Goal: Ask a question: Seek information or help from site administrators or community

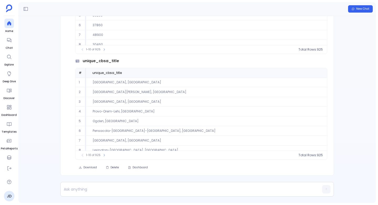
scroll to position [24, 0]
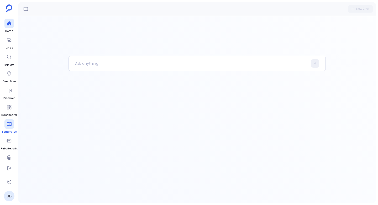
scroll to position [22, 0]
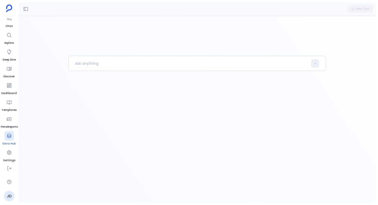
click at [10, 137] on icon at bounding box center [9, 135] width 5 height 5
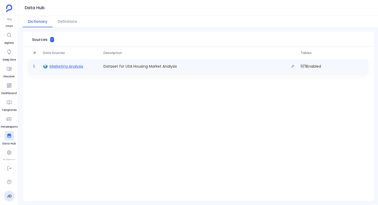
click at [63, 66] on span "Marketing Analysis" at bounding box center [67, 66] width 34 height 5
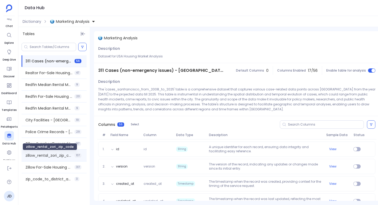
click at [36, 155] on span "zillow_rental_zori_zip_code" at bounding box center [48, 155] width 47 height 5
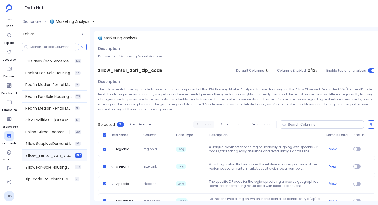
click at [203, 123] on span "Status" at bounding box center [201, 124] width 9 height 3
click at [203, 133] on label "Enable" at bounding box center [213, 134] width 39 height 12
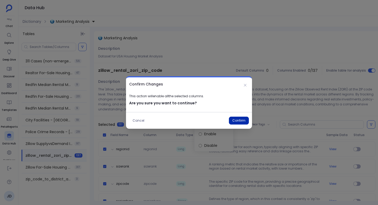
click at [241, 121] on button "Confirm" at bounding box center [239, 121] width 20 height 8
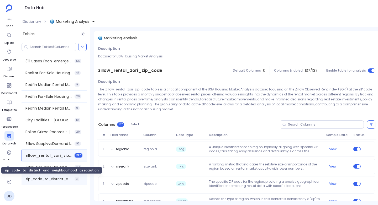
click at [46, 177] on span "zip_code_to_district_and_neighbourhood_association" at bounding box center [48, 179] width 47 height 5
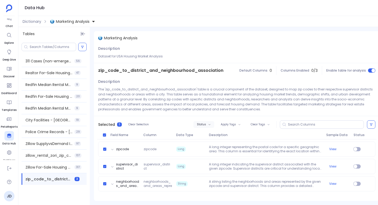
click at [206, 126] on span "Status" at bounding box center [201, 124] width 9 height 3
click at [207, 134] on label "Enable" at bounding box center [215, 134] width 39 height 12
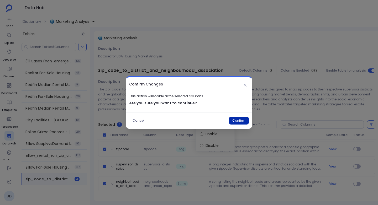
click at [240, 120] on button "Confirm" at bounding box center [239, 121] width 20 height 8
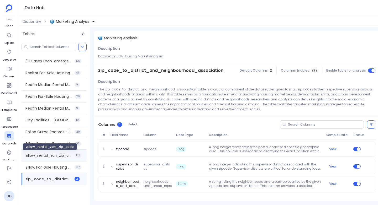
click at [55, 153] on span "zillow_rental_zori_zip_code" at bounding box center [48, 155] width 47 height 5
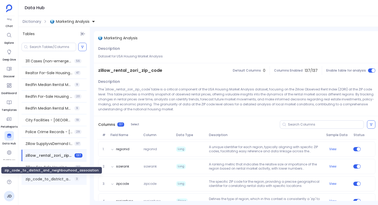
click at [37, 178] on span "zip_code_to_district_and_neighbourhood_association" at bounding box center [48, 179] width 47 height 5
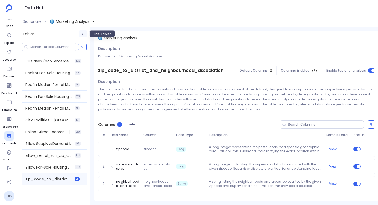
click at [84, 33] on icon "Hide Tables" at bounding box center [82, 33] width 5 height 5
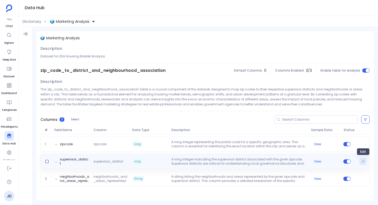
click at [361, 162] on icon "Edit" at bounding box center [362, 161] width 3 height 3
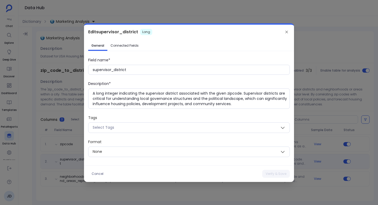
click at [126, 50] on link "Connected Fields" at bounding box center [124, 45] width 34 height 8
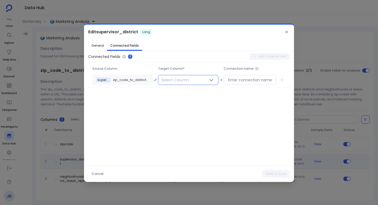
click at [174, 81] on span "Select Column" at bounding box center [175, 79] width 34 height 9
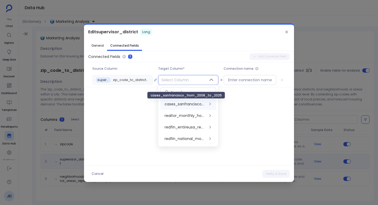
click at [182, 104] on span "cases_sanfrancisco_from_2008_to_2025" at bounding box center [185, 104] width 41 height 5
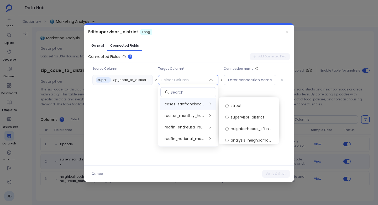
scroll to position [173, 0]
click at [238, 118] on span "supervisor_district" at bounding box center [248, 117] width 34 height 5
click at [233, 90] on div "Connected Fields 1 Add Connected Field Source Column Target Column* Connection …" at bounding box center [189, 108] width 210 height 110
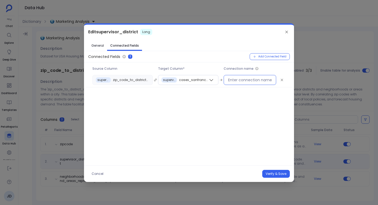
click at [231, 80] on input at bounding box center [250, 79] width 44 height 5
type input "#"
type input "311Cases_District_Association"
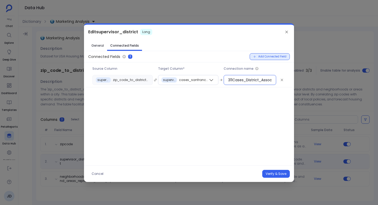
click at [264, 56] on span "Add Connected Field" at bounding box center [272, 56] width 28 height 3
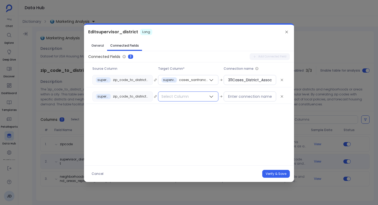
click at [213, 98] on icon at bounding box center [211, 96] width 5 height 5
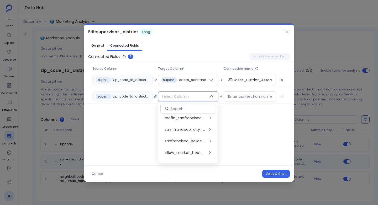
scroll to position [49, 0]
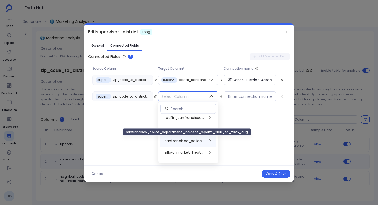
click at [200, 139] on span "sanfrancisco_police_department_incident_reports_2018_to_2025_aug" at bounding box center [185, 140] width 41 height 5
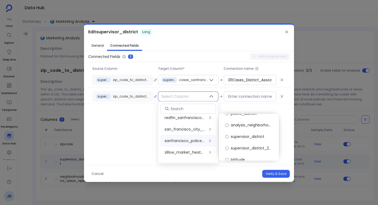
scroll to position [240, 0]
click at [242, 137] on span "supervisor_district" at bounding box center [248, 135] width 34 height 5
click at [234, 80] on input "311Cases_District_Association" at bounding box center [250, 79] width 44 height 5
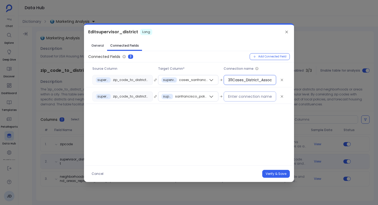
click at [232, 96] on input at bounding box center [250, 96] width 44 height 5
paste input "311Cases_District_Association"
click at [243, 97] on input "311Cases_District_Association" at bounding box center [250, 96] width 44 height 5
type input "PoliceReports_District_Association"
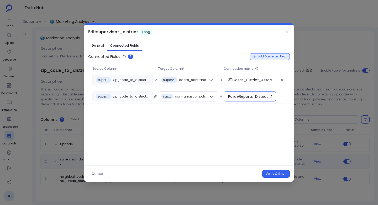
click at [271, 54] on button "Add Connected Field" at bounding box center [270, 56] width 40 height 7
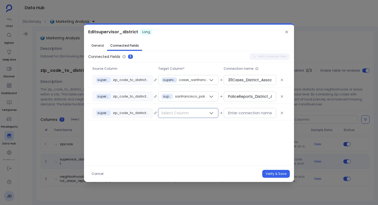
click at [182, 114] on span "Select Column" at bounding box center [175, 112] width 34 height 9
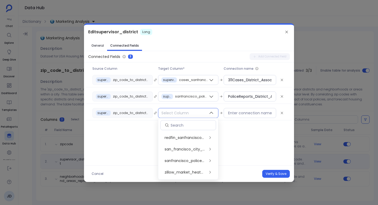
scroll to position [43, 0]
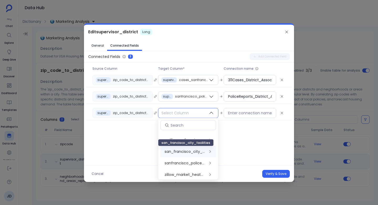
click at [183, 152] on span "san_francisco_city_facilities" at bounding box center [185, 151] width 41 height 5
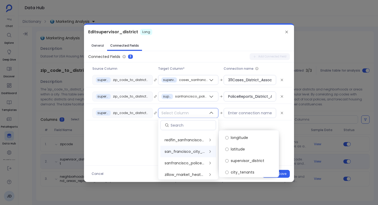
scroll to position [118, 0]
click at [242, 158] on span "supervisor_district" at bounding box center [248, 159] width 34 height 5
click at [232, 114] on input at bounding box center [250, 112] width 44 height 5
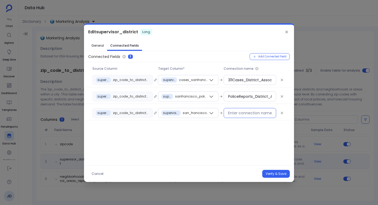
paste input "311Cases_District_Association"
click at [243, 113] on input "311Cases_District_Association" at bounding box center [250, 112] width 44 height 5
type input "CityFacilities_District_Association"
click at [275, 175] on button "Verify & Save" at bounding box center [276, 174] width 28 height 8
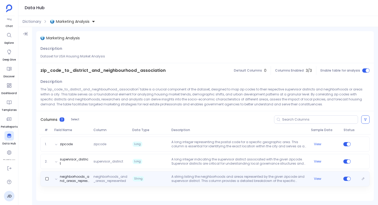
click at [158, 176] on span "String" at bounding box center [149, 179] width 39 height 8
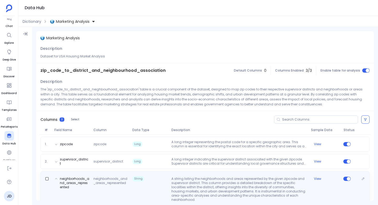
scroll to position [29, 0]
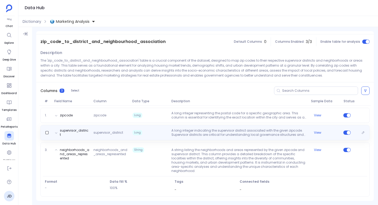
click at [146, 130] on span "Long" at bounding box center [149, 133] width 39 height 8
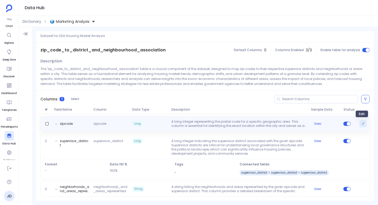
click at [363, 124] on icon "Edit" at bounding box center [362, 123] width 3 height 3
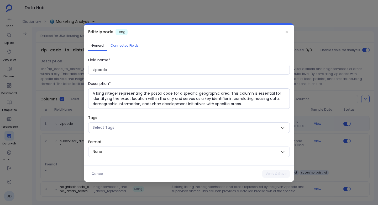
click at [124, 46] on span "Connected Fields" at bounding box center [124, 46] width 28 height 4
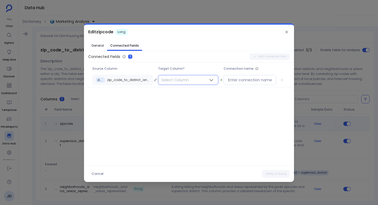
click at [196, 82] on button "Select Column" at bounding box center [188, 80] width 60 height 10
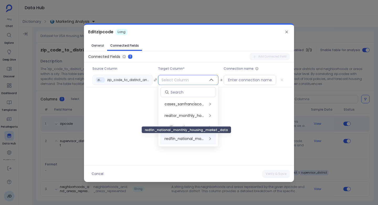
scroll to position [81, 0]
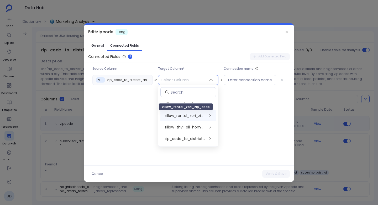
click at [179, 115] on span "zillow_rental_zori_zip_code" at bounding box center [185, 115] width 41 height 5
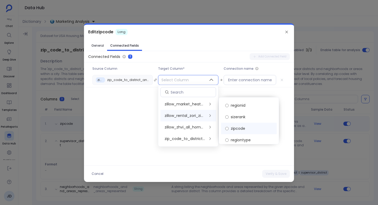
click at [236, 129] on span "zipcode" at bounding box center [238, 128] width 14 height 5
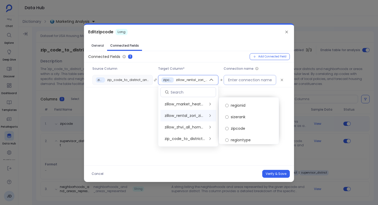
click at [237, 80] on input at bounding box center [250, 79] width 44 height 5
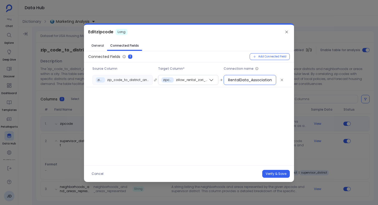
scroll to position [0, 1]
type input "RentalData_Association"
click at [271, 174] on button "Verify & Save" at bounding box center [276, 174] width 28 height 8
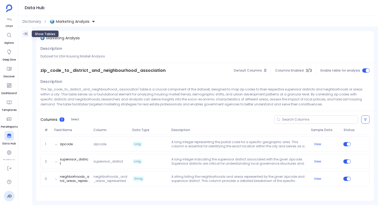
click at [27, 33] on icon "Show Tables" at bounding box center [25, 33] width 5 height 5
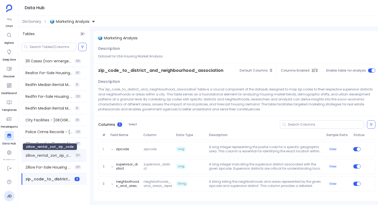
click at [43, 154] on span "zillow_rental_zori_zip_code" at bounding box center [48, 155] width 47 height 5
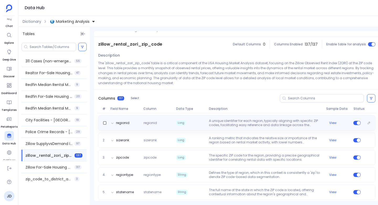
scroll to position [27, 0]
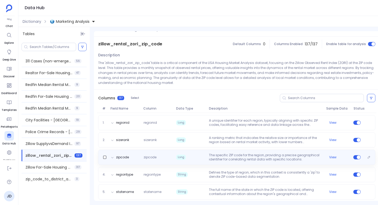
click at [282, 161] on p "The specific ZIP code for the region, providing a precise geographical identifi…" at bounding box center [265, 157] width 117 height 8
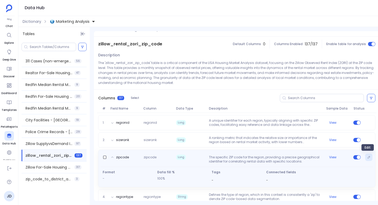
click at [370, 156] on button "Edit" at bounding box center [368, 157] width 7 height 7
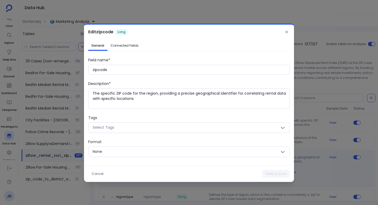
click at [132, 43] on link "Connected Fields" at bounding box center [124, 45] width 34 height 8
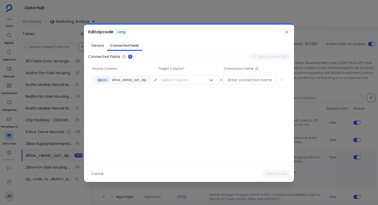
click at [285, 33] on icon at bounding box center [286, 32] width 4 height 4
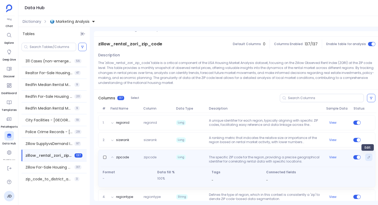
click at [365, 158] on button "Edit" at bounding box center [368, 157] width 7 height 7
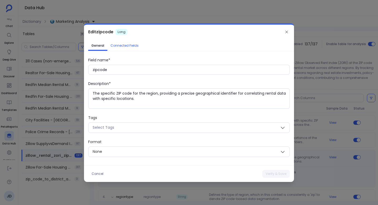
click at [122, 44] on span "Connected Fields" at bounding box center [124, 46] width 28 height 4
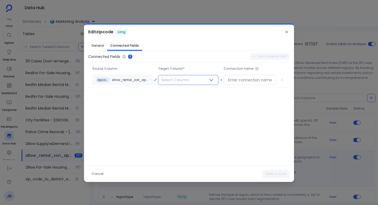
click at [197, 80] on button "Select Column" at bounding box center [188, 80] width 60 height 10
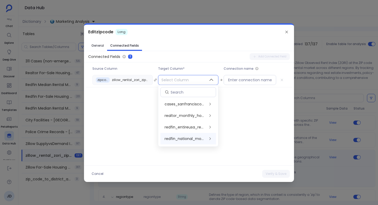
scroll to position [81, 0]
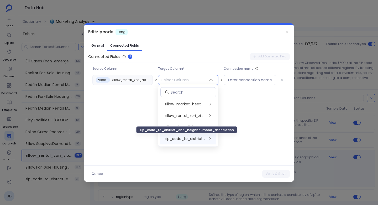
click at [188, 139] on span "zip_code_to_district_and_neighbourhood_association" at bounding box center [185, 138] width 41 height 5
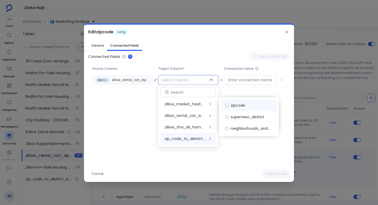
click at [236, 105] on span "zipcode" at bounding box center [238, 105] width 14 height 5
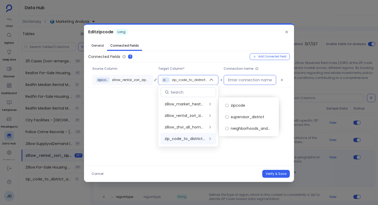
click at [234, 80] on input at bounding box center [250, 79] width 44 height 5
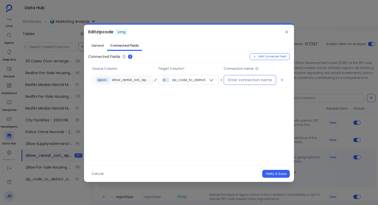
paste input "311Cases_District_Association"
drag, startPoint x: 247, startPoint y: 81, endPoint x: 229, endPoint y: 76, distance: 18.9
click at [229, 76] on div "311Cases_District_Association" at bounding box center [250, 80] width 52 height 10
type input "311Cases_District_Association"
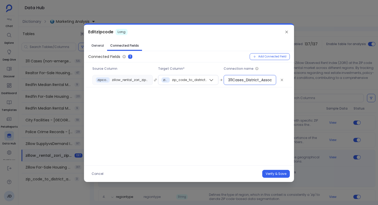
click at [283, 28] on div "Edit zipcode Long" at bounding box center [189, 32] width 210 height 15
click at [288, 34] on icon at bounding box center [286, 32] width 4 height 4
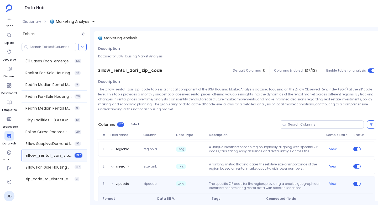
click at [126, 71] on span "zillow_rental_zori_zip_code" at bounding box center [130, 70] width 64 height 6
copy span "zillow_rental_zori_zip_code"
click at [45, 129] on div "Police Crime Records - San Francisco 29" at bounding box center [54, 132] width 65 height 12
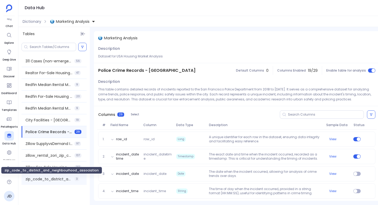
click at [44, 177] on span "zip_code_to_district_and_neighbourhood_association" at bounding box center [48, 179] width 47 height 5
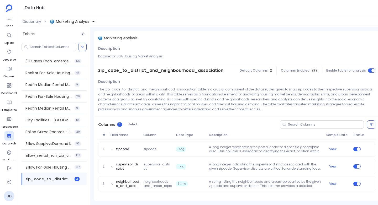
click at [140, 71] on span "zip_code_to_district_and_neighbourhood_association" at bounding box center [160, 70] width 125 height 6
copy span "zip_code_to_district_and_neighbourhood_association"
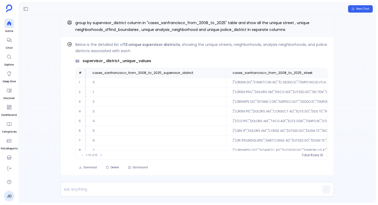
scroll to position [25, 49]
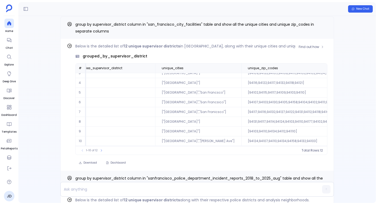
click at [62, 40] on div "Find out how Below is the detailed list of 12 unique supervisor districts in Sa…" at bounding box center [196, 105] width 273 height 132
click at [171, 24] on span "group by supervisor_district column in "san_francisco_city_facilities" table an…" at bounding box center [194, 28] width 239 height 12
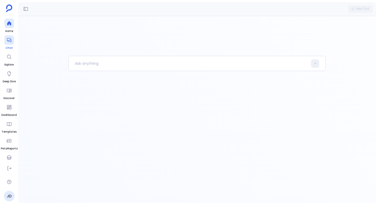
click at [6, 44] on div at bounding box center [8, 39] width 9 height 9
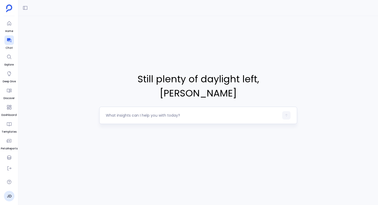
click at [118, 113] on textarea at bounding box center [192, 115] width 173 height 5
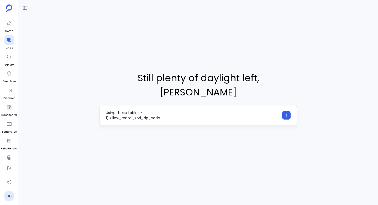
click at [162, 112] on textarea "Using these tables - 1) zillow_rental_zori_zip_code" at bounding box center [192, 115] width 173 height 10
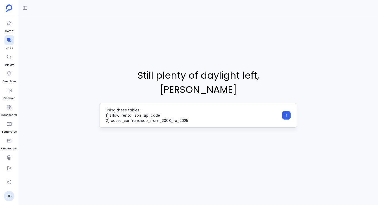
scroll to position [5, 0]
click at [193, 109] on textarea "Using these tables - 1) zillow_rental_zori_zip_code 2) cases_sanfrancisco_from_…" at bounding box center [192, 116] width 173 height 16
click at [120, 115] on textarea "Using these tables - 1) zillow_rental_zori_zip_code 2) cases_sanfrancisco_from_…" at bounding box center [192, 116] width 173 height 16
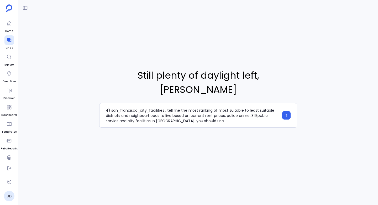
scroll to position [26, 0]
click at [224, 112] on textarea "Using these tables - 1) zillow_rental_zori_zip_code 2) cases_sanfrancisco_from_…" at bounding box center [192, 116] width 173 height 16
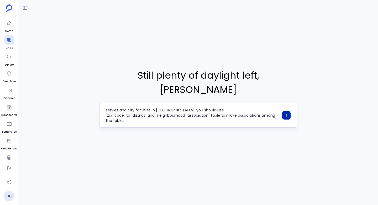
type textarea "Using these tables - 1) zillow_rental_zori_zip_code 2) cases_sanfrancisco_from_…"
click at [287, 111] on button "button" at bounding box center [286, 115] width 8 height 8
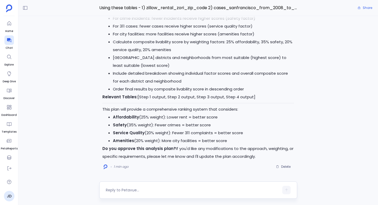
click at [119, 188] on textarea at bounding box center [192, 190] width 173 height 5
type textarea "For the 311 cases and Police records, can you compare last 5 years data, and sh…"
click at [288, 188] on icon "button" at bounding box center [286, 189] width 4 height 4
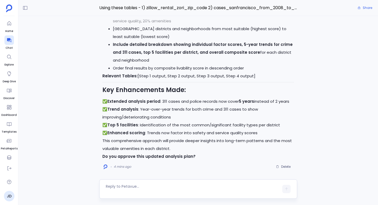
click at [132, 188] on textarea at bounding box center [192, 189] width 173 height 10
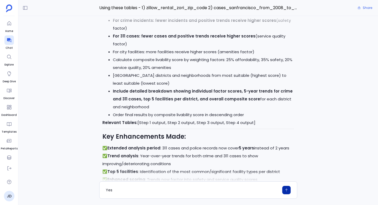
scroll to position [-51, 0]
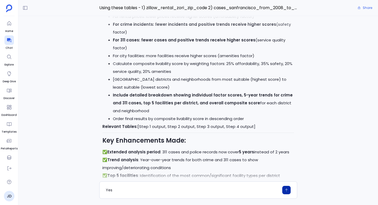
type textarea "Yes"
click at [286, 191] on icon "button" at bounding box center [286, 190] width 2 height 3
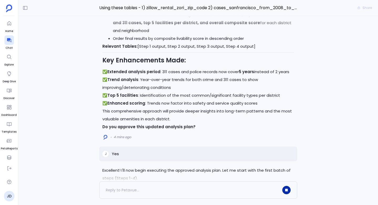
scroll to position [0, 0]
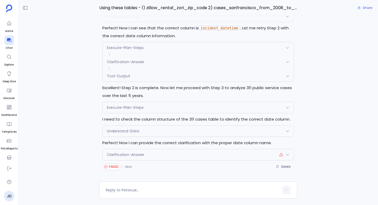
click at [283, 153] on div at bounding box center [284, 155] width 10 height 4
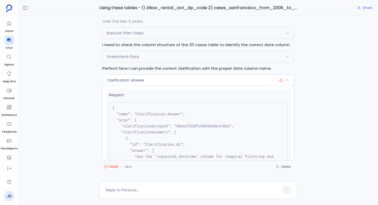
scroll to position [101, 0]
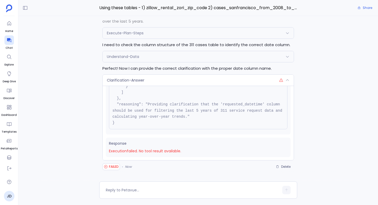
click at [288, 79] on icon at bounding box center [287, 80] width 4 height 4
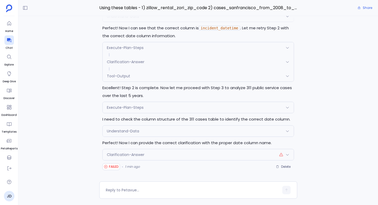
click at [123, 154] on span "Clarification-Answer" at bounding box center [126, 154] width 38 height 5
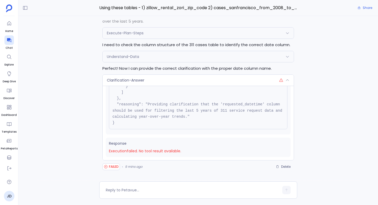
click at [340, 98] on div "Excellent! I'll now begin executing the approved analysis plan. Let me start wi…" at bounding box center [197, 99] width 359 height 166
click at [289, 78] on div "Clarification-Answer" at bounding box center [198, 80] width 191 height 11
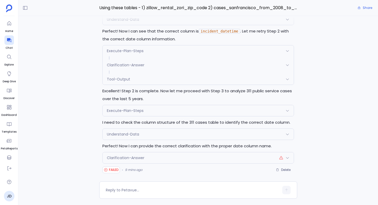
scroll to position [0, 0]
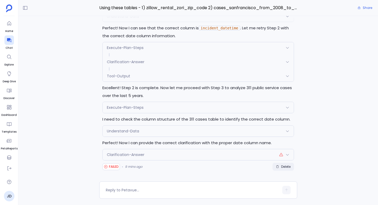
click at [282, 169] on button "Delete" at bounding box center [283, 167] width 22 height 8
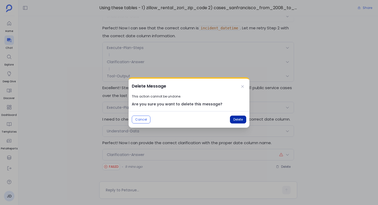
click at [236, 120] on span "Delete" at bounding box center [237, 120] width 9 height 4
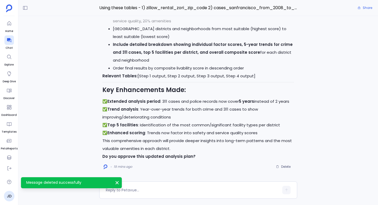
click at [227, 117] on p "✅ Extended analysis period : 311 cases and police records now cover 5 years ins…" at bounding box center [198, 117] width 192 height 39
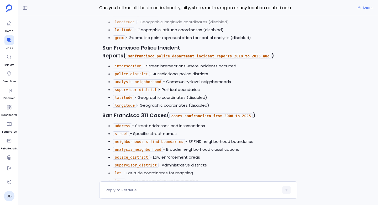
scroll to position [-342, 0]
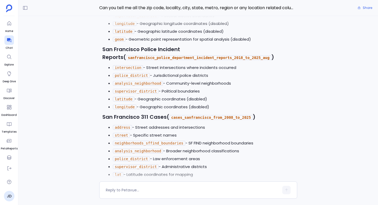
click at [191, 115] on code "cases_sanfrancisco_from_2008_to_2025" at bounding box center [210, 117] width 83 height 5
copy code "cases_sanfrancisco_from_2008_to_2025"
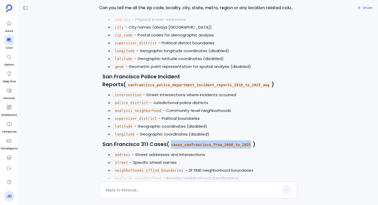
scroll to position [-370, 0]
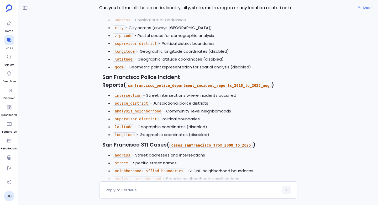
click at [147, 83] on code "sanfrancisco_police_department_incident_reports_2018_to_2025_aug" at bounding box center [198, 85] width 145 height 5
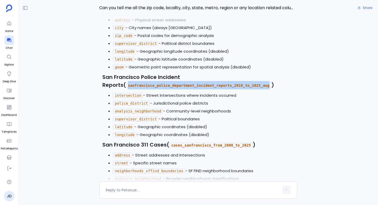
click at [147, 83] on code "sanfrancisco_police_department_incident_reports_2018_to_2025_aug" at bounding box center [198, 85] width 145 height 5
copy code "sanfrancisco_police_department_incident_reports_2018_to_2025_aug"
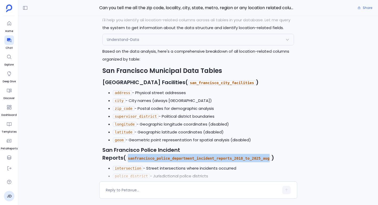
scroll to position [-444, 0]
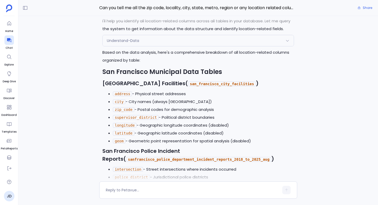
click at [212, 82] on code "san_francisco_city_facilities" at bounding box center [222, 84] width 68 height 5
copy code "san_francisco_city_facilities"
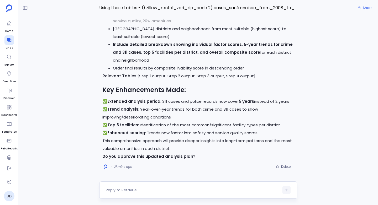
click at [142, 189] on textarea at bounding box center [192, 190] width 173 height 5
click at [134, 190] on textarea at bounding box center [192, 190] width 173 height 5
type textarea "yes"
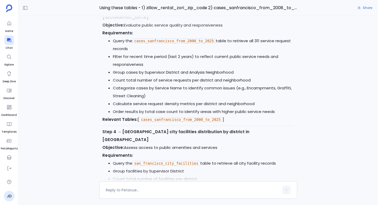
scroll to position [-1841, 0]
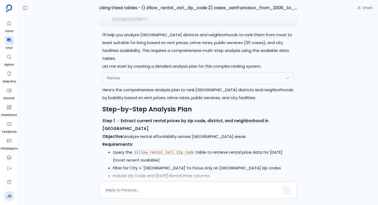
drag, startPoint x: 111, startPoint y: 34, endPoint x: 151, endPoint y: 78, distance: 59.1
copy p "Using these tables - 1) zillow_rental_zori_zip_code 2) cases_sanfrancisco_from_…"
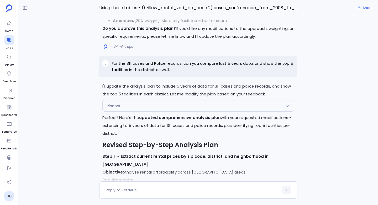
scroll to position [-1076, 0]
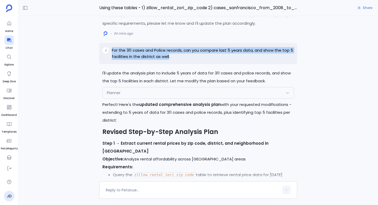
drag, startPoint x: 110, startPoint y: 72, endPoint x: 168, endPoint y: 81, distance: 58.6
click at [168, 64] on div "J For the 311 cases and Police records, can you compare last 5 years data, and …" at bounding box center [198, 53] width 198 height 21
copy p "For the 311 cases and Police records, can you compare last 5 years data, and sh…"
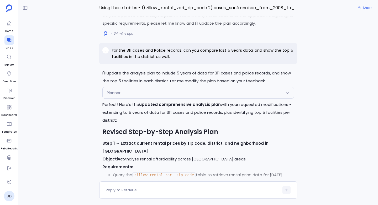
click at [96, 129] on div "Excellent! I'll now begin executing the approved analysis plan. Let me start wi…" at bounding box center [197, 99] width 359 height 166
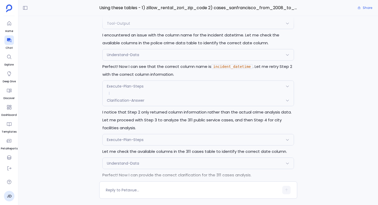
scroll to position [0, 0]
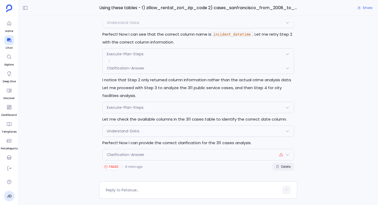
click at [278, 165] on button "Delete" at bounding box center [283, 167] width 22 height 8
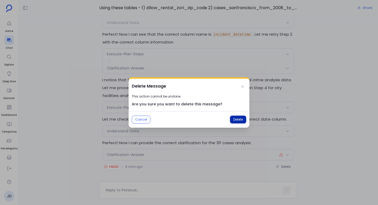
click at [241, 118] on span "Delete" at bounding box center [237, 120] width 9 height 4
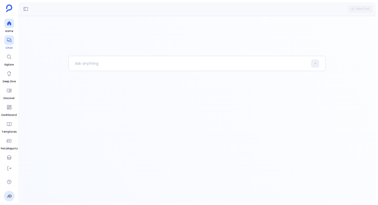
click at [7, 40] on icon at bounding box center [9, 40] width 5 height 5
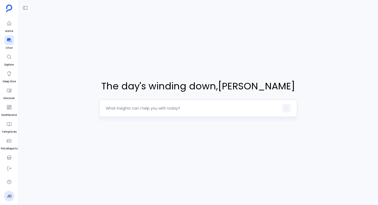
click at [118, 107] on textarea at bounding box center [192, 108] width 173 height 5
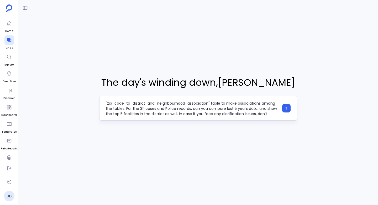
scroll to position [36, 0]
type textarea "Using these tables - 1) zillow_rental_zori_zip_code 2) cases_sanfrancisco_from_…"
click at [287, 108] on icon "button" at bounding box center [286, 109] width 4 height 4
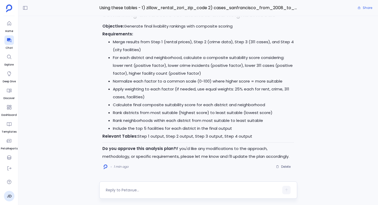
click at [129, 189] on textarea at bounding box center [192, 190] width 173 height 5
type textarea "yes"
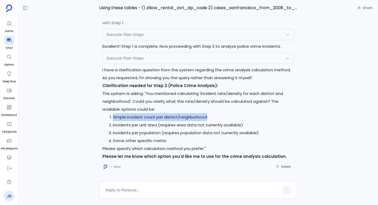
drag, startPoint x: 107, startPoint y: 116, endPoint x: 214, endPoint y: 116, distance: 107.1
click at [214, 116] on ol "Simple incident count per district/neighborhood Incidents per unit area (requir…" at bounding box center [198, 128] width 192 height 31
copy li "Simple incident count per district/neighborhood"
click at [115, 185] on div at bounding box center [198, 190] width 198 height 17
click at [112, 190] on textarea at bounding box center [192, 190] width 173 height 5
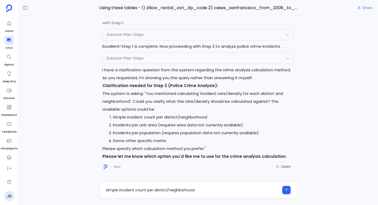
type textarea "Simple incident count per district/neighborhood"
drag, startPoint x: 105, startPoint y: 115, endPoint x: 102, endPoint y: 119, distance: 5.1
click at [102, 119] on ol "Simple incident count per district/neighborhood Incidents per unit area (requir…" at bounding box center [198, 128] width 192 height 31
click at [286, 188] on button "button" at bounding box center [286, 190] width 8 height 8
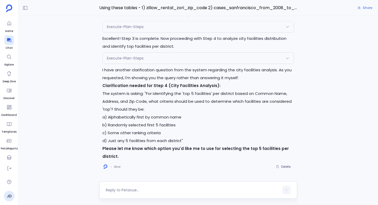
click at [115, 190] on textarea at bounding box center [192, 190] width 173 height 5
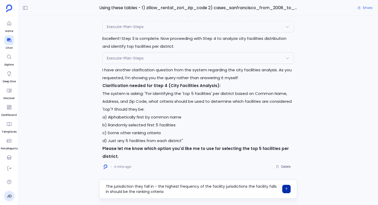
type textarea "The jurisdiction they fall in - the highest frequency of the facility jurisdict…"
click at [286, 188] on icon "button" at bounding box center [286, 189] width 2 height 3
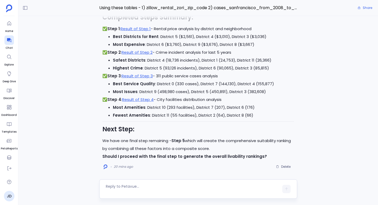
click at [120, 189] on textarea at bounding box center [192, 189] width 173 height 10
type textarea "yes"
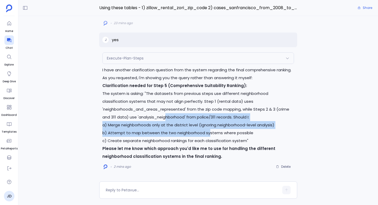
drag, startPoint x: 99, startPoint y: 123, endPoint x: 207, endPoint y: 129, distance: 108.3
click at [207, 129] on div "Execute-Plan-Steps Request { "name": "Execute-Plan-Steps", "args": { "step_numb…" at bounding box center [198, 111] width 198 height 119
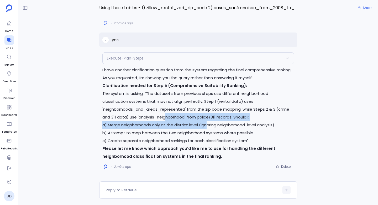
click at [207, 129] on p "a) Merge neighborhoods only at the district level (ignoring neighborhood-level …" at bounding box center [198, 133] width 192 height 24
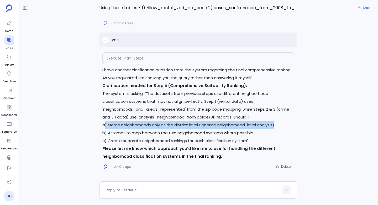
drag, startPoint x: 277, startPoint y: 125, endPoint x: 105, endPoint y: 125, distance: 172.6
click at [105, 125] on p "a) Merge neighborhoods only at the district level (ignoring neighborhood-level …" at bounding box center [198, 133] width 192 height 24
copy div "a) Merge neighborhoods only at the district level (ignoring neighborhood-level …"
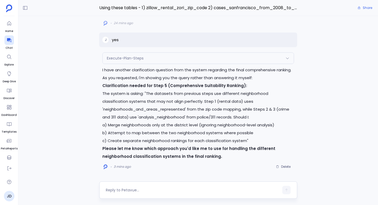
click at [117, 190] on textarea at bounding box center [192, 190] width 173 height 5
click at [107, 192] on textarea "a) Merge neighborhoods only at the district level (ignoring neighborhood-level …" at bounding box center [192, 189] width 173 height 10
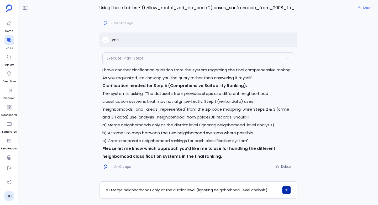
type textarea "a) Merge neighborhoods only at the district level (ignoring neighborhood-level …"
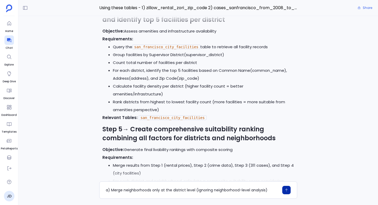
scroll to position [-1378, 0]
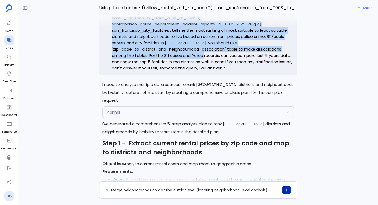
drag, startPoint x: 111, startPoint y: 31, endPoint x: 211, endPoint y: 77, distance: 110.3
click at [211, 76] on div "J Using these tables - 1) zillow_rental_zori_zip_code 2) cases_sanfrancisco_fro…" at bounding box center [198, 39] width 198 height 71
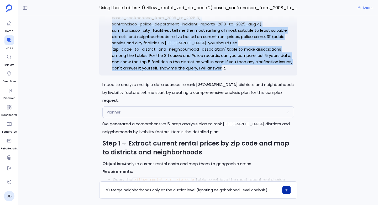
click at [226, 71] on p "Using these tables - 1) zillow_rental_zori_zip_code 2) cases_sanfrancisco_from_…" at bounding box center [203, 39] width 182 height 63
copy p "Using these tables - 1) zillow_rental_zori_zip_code 2) cases_sanfrancisco_from_…"
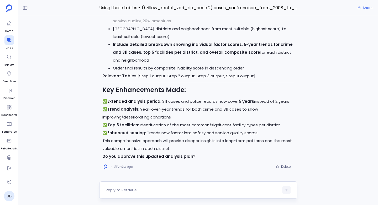
click at [125, 189] on textarea at bounding box center [192, 190] width 173 height 5
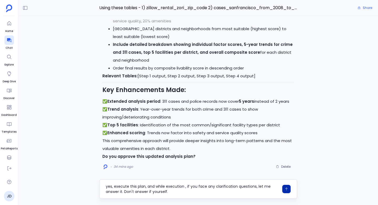
type textarea "yes, execute this plan, and while execution , if you face any clarification que…"
click at [288, 189] on button "button" at bounding box center [286, 189] width 8 height 8
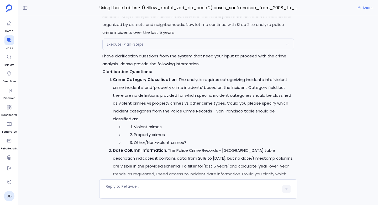
scroll to position [-38, 0]
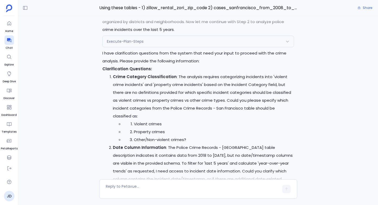
click at [119, 76] on strong "Crime Category Classification" at bounding box center [145, 77] width 64 height 6
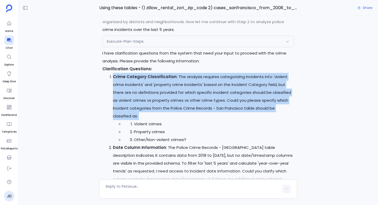
click at [119, 76] on strong "Crime Category Classification" at bounding box center [145, 77] width 64 height 6
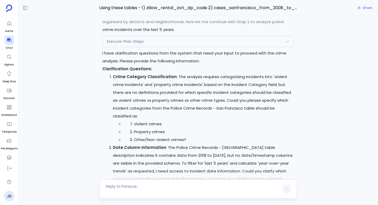
click at [112, 184] on textarea at bounding box center [192, 189] width 173 height 10
drag, startPoint x: 108, startPoint y: 75, endPoint x: 161, endPoint y: 78, distance: 52.8
click at [161, 78] on ol "Crime Category Classification : The analysis requires categorizing incidents in…" at bounding box center [198, 132] width 192 height 118
drag, startPoint x: 111, startPoint y: 77, endPoint x: 173, endPoint y: 79, distance: 62.5
click at [173, 79] on li "Crime Category Classification : The analysis requires categorizing incidents in…" at bounding box center [203, 108] width 181 height 71
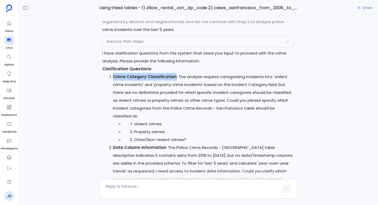
copy strong "Crime Category Classification"
click at [109, 182] on div at bounding box center [198, 188] width 198 height 19
click at [109, 186] on textarea at bounding box center [192, 189] width 173 height 10
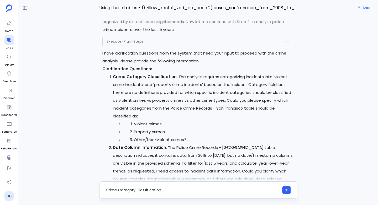
click at [106, 191] on textarea "Crime Category Classification -" at bounding box center [192, 190] width 173 height 5
click at [177, 187] on div "for Crime Category Classification -" at bounding box center [192, 190] width 173 height 8
click at [175, 190] on textarea "for Crime Category Classification -" at bounding box center [192, 190] width 173 height 5
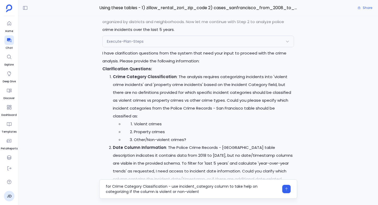
click at [107, 186] on textarea "for Crime Category Classification - use incident_category column to take help o…" at bounding box center [192, 189] width 173 height 10
click at [129, 193] on textarea "For Crime Category Classification - use incident_category column to take help o…" at bounding box center [192, 189] width 173 height 10
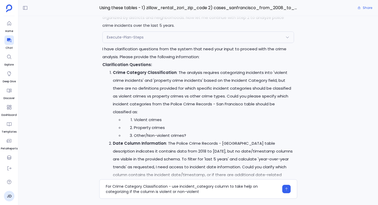
scroll to position [-34, 0]
click at [153, 192] on textarea "For Crime Category Classification - use incident_category column to take help o…" at bounding box center [192, 189] width 173 height 10
click at [218, 189] on textarea "For Crime Category Classification - use incident_category column to take help o…" at bounding box center [192, 189] width 173 height 10
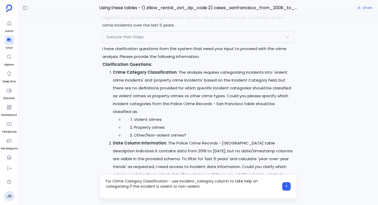
scroll to position [5, 0]
drag, startPoint x: 114, startPoint y: 142, endPoint x: 162, endPoint y: 144, distance: 48.6
click at [162, 144] on strong "Date Column Information" at bounding box center [139, 143] width 53 height 6
copy p "Date Column Information :"
click at [125, 194] on textarea "For Crime Category Classification - use incident_category column to take help o…" at bounding box center [192, 187] width 173 height 16
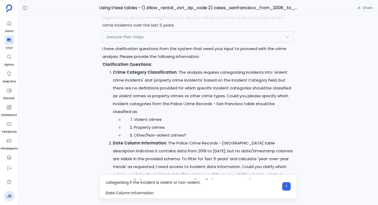
scroll to position [5, 0]
click at [106, 192] on textarea "For Crime Category Classification - use incident_category column to take help o…" at bounding box center [192, 187] width 173 height 16
click at [173, 189] on textarea "For Crime Category Classification - use incident_category column to take help o…" at bounding box center [192, 187] width 173 height 16
click at [170, 192] on textarea "For Crime Category Classification - use incident_category column to take help o…" at bounding box center [192, 187] width 173 height 16
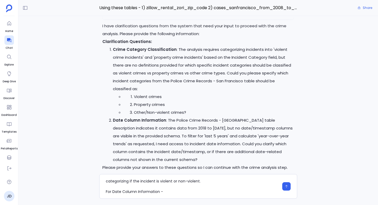
scroll to position [0, 0]
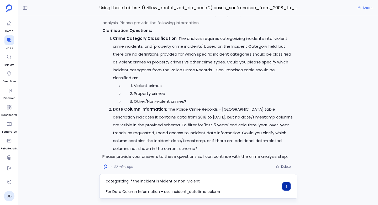
type textarea "For Crime Category Classification - use incident_category column to take help o…"
click at [287, 187] on icon "button" at bounding box center [286, 187] width 4 height 4
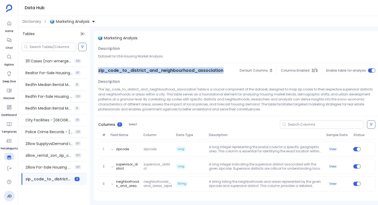
scroll to position [22, 0]
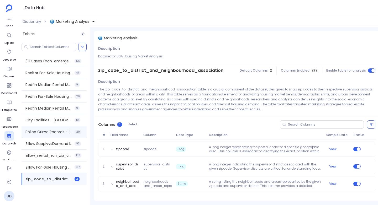
click at [44, 135] on div "Police Crime Records - [GEOGRAPHIC_DATA] 29" at bounding box center [54, 132] width 65 height 12
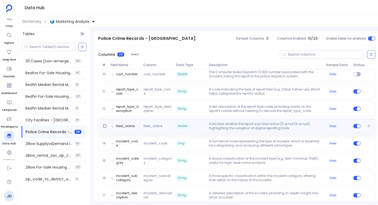
scroll to position [221, 0]
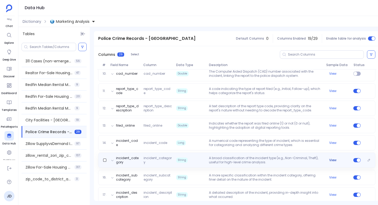
click at [334, 160] on button "View" at bounding box center [332, 160] width 7 height 4
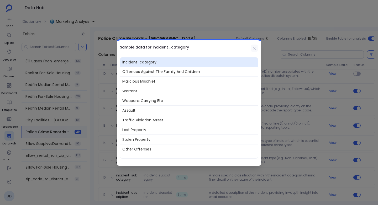
click at [253, 47] on icon at bounding box center [254, 48] width 4 height 4
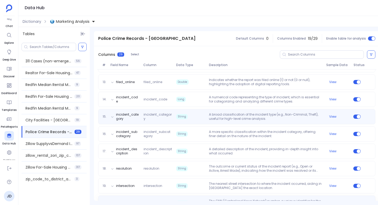
scroll to position [261, 0]
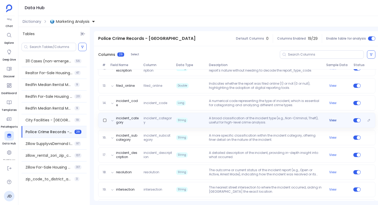
click at [331, 120] on button "View" at bounding box center [332, 120] width 7 height 4
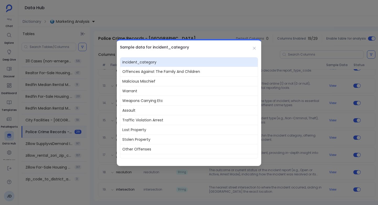
click at [136, 63] on span "incident_category" at bounding box center [188, 61] width 137 height 9
copy span "incident_category"
click at [257, 49] on button at bounding box center [254, 48] width 7 height 7
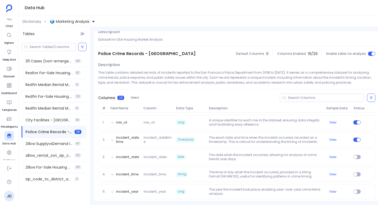
scroll to position [20, 0]
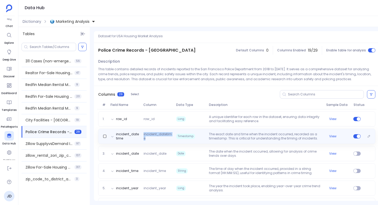
drag, startPoint x: 147, startPoint y: 139, endPoint x: 142, endPoint y: 134, distance: 6.3
click at [142, 134] on span "incident_datetime" at bounding box center [157, 136] width 33 height 8
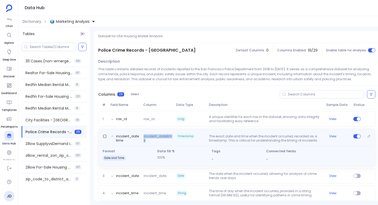
copy span "incident_datetime"
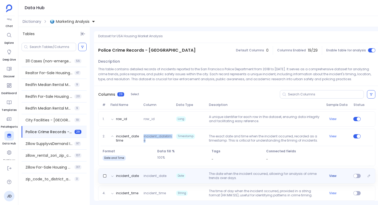
click at [332, 176] on button "View" at bounding box center [332, 176] width 7 height 4
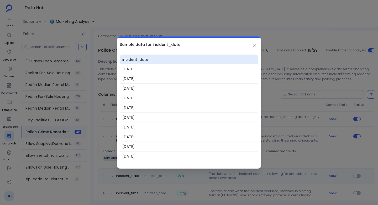
click at [332, 176] on div at bounding box center [189, 102] width 378 height 205
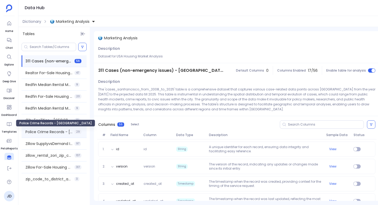
click at [41, 132] on span "Police Crime Records - [GEOGRAPHIC_DATA]" at bounding box center [48, 131] width 47 height 5
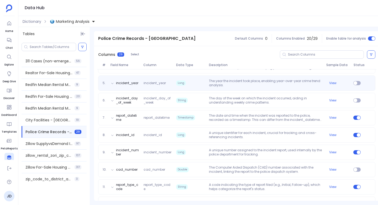
scroll to position [128, 0]
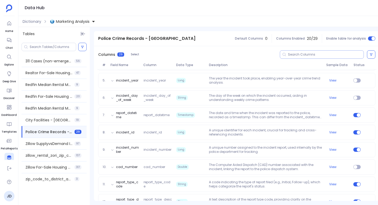
click at [296, 56] on input at bounding box center [326, 54] width 76 height 4
paste input "analysis_neighborhood"
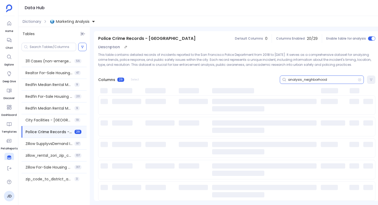
scroll to position [0, 0]
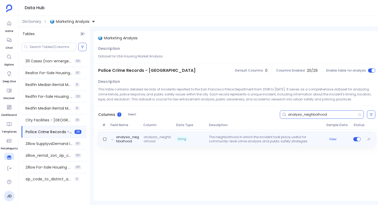
type input "analysis_neighborhood"
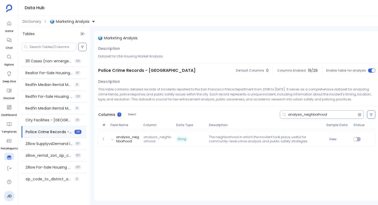
click at [360, 114] on icon at bounding box center [360, 115] width 4 height 4
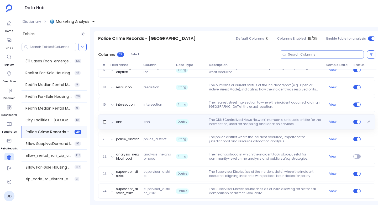
scroll to position [347, 0]
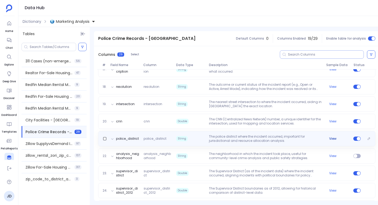
click at [331, 138] on button "View" at bounding box center [332, 139] width 7 height 4
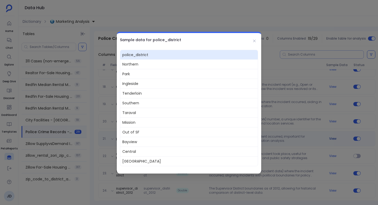
click at [331, 138] on div at bounding box center [189, 102] width 378 height 205
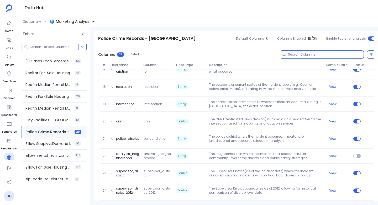
click at [308, 56] on input at bounding box center [326, 54] width 76 height 4
paste input "police_district"
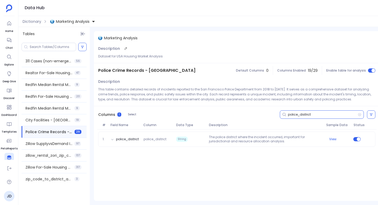
scroll to position [0, 0]
click at [300, 113] on input "police_district" at bounding box center [323, 115] width 70 height 4
paste input "analysis_neighborhood"
type input "analysis_neighborhood"
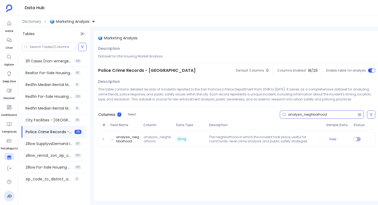
click at [360, 115] on icon at bounding box center [360, 115] width 4 height 4
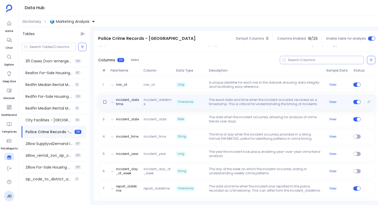
scroll to position [55, 0]
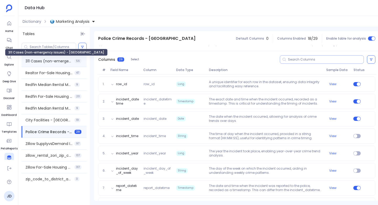
click at [34, 60] on span "311 Cases (non-emergency issues) - [GEOGRAPHIC_DATA]" at bounding box center [48, 61] width 47 height 5
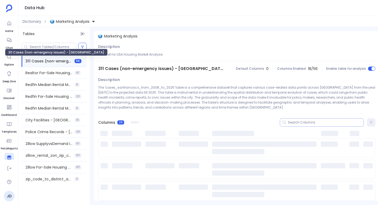
scroll to position [0, 0]
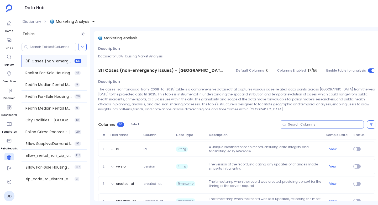
click at [295, 127] on div at bounding box center [322, 124] width 84 height 8
click at [295, 126] on input at bounding box center [326, 125] width 76 height 4
paste input "street"
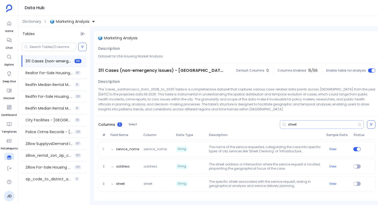
click at [292, 123] on input "street" at bounding box center [323, 125] width 70 height 4
paste input "police_distric"
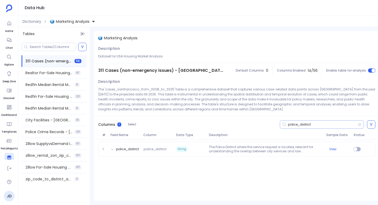
click at [302, 125] on input "police_district" at bounding box center [323, 125] width 70 height 4
paste input "analysis_neighborhood"
click at [306, 125] on input "analysis_neighborhood" at bounding box center [323, 125] width 70 height 4
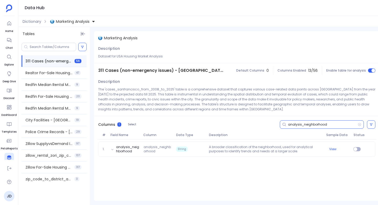
paste input "neighborhoods_sffind_boundaries"
click at [305, 124] on input "neighborhoods_sffind_boundaries" at bounding box center [323, 125] width 70 height 4
paste input "supervisor_district"
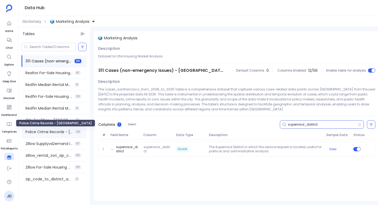
type input "supervisor_district"
click at [42, 134] on span "Police Crime Records - [GEOGRAPHIC_DATA]" at bounding box center [48, 131] width 47 height 5
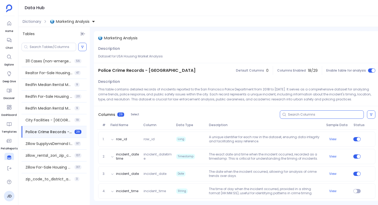
click at [296, 115] on input at bounding box center [326, 115] width 76 height 4
paste input "supervisor_district"
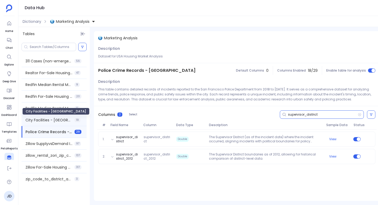
type input "supervisor_district"
click at [43, 121] on span "City Facilities - San Francisco" at bounding box center [48, 120] width 47 height 5
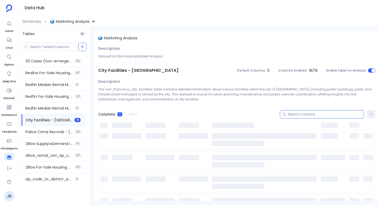
click at [292, 115] on input at bounding box center [326, 114] width 76 height 4
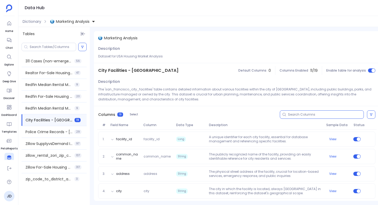
paste input "supervisor_district"
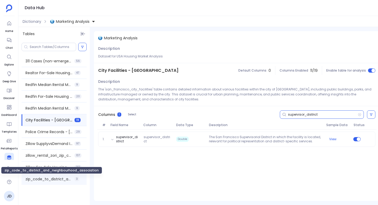
type input "supervisor_district"
click at [47, 178] on span "zip_code_to_district_and_neighbourhood_association" at bounding box center [48, 179] width 47 height 5
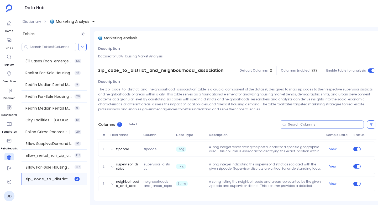
click at [296, 124] on input at bounding box center [326, 125] width 76 height 4
paste input "supervisor_district"
type input "supervisor_district"
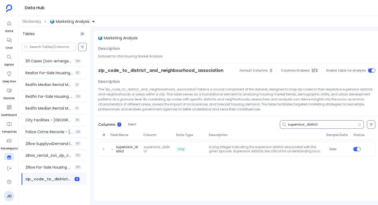
click at [304, 125] on input "supervisor_district" at bounding box center [323, 125] width 70 height 4
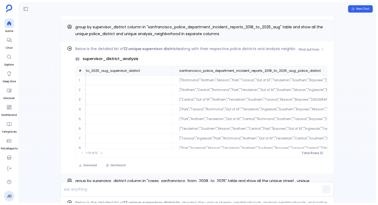
scroll to position [0, 102]
click at [310, 51] on span "Find out how" at bounding box center [309, 49] width 20 height 4
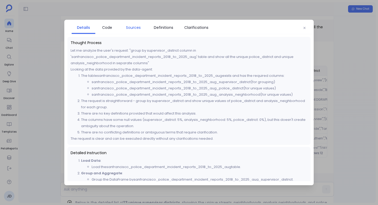
click at [131, 27] on span "Sources" at bounding box center [133, 28] width 15 height 6
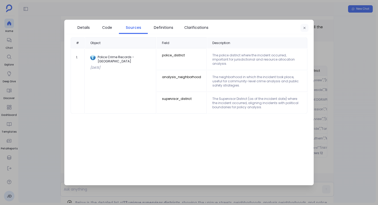
click at [302, 29] on button "button" at bounding box center [304, 28] width 8 height 8
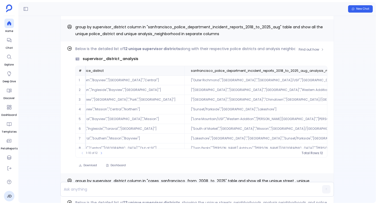
scroll to position [0, 318]
click at [310, 49] on span "Find out how" at bounding box center [309, 49] width 20 height 4
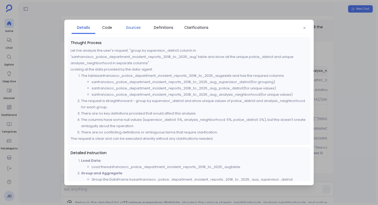
click at [131, 28] on span "Sources" at bounding box center [133, 28] width 15 height 6
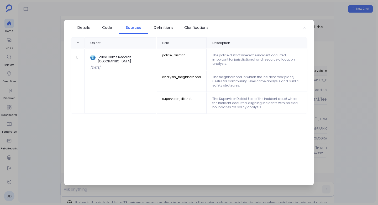
click at [159, 71] on td "analysis_neighborhood" at bounding box center [182, 81] width 50 height 21
click at [160, 72] on td "analysis_neighborhood" at bounding box center [182, 81] width 50 height 21
copy td "analysis_neighborhood"
click at [305, 25] on button "button" at bounding box center [304, 28] width 8 height 8
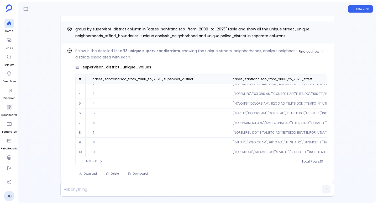
scroll to position [0, 0]
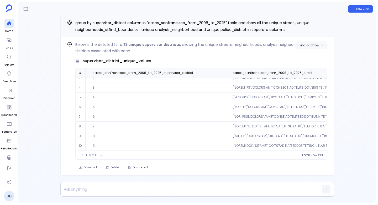
click at [312, 45] on span "Find out how" at bounding box center [309, 45] width 20 height 4
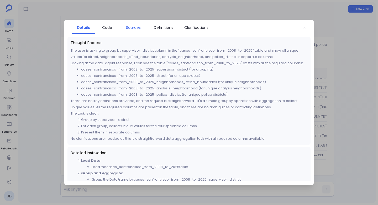
click at [129, 26] on span "Sources" at bounding box center [133, 28] width 15 height 6
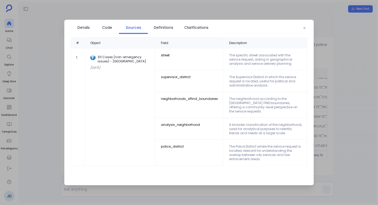
click at [156, 56] on td "street" at bounding box center [190, 59] width 68 height 21
copy td "street"
click at [304, 28] on icon "button" at bounding box center [304, 28] width 3 height 3
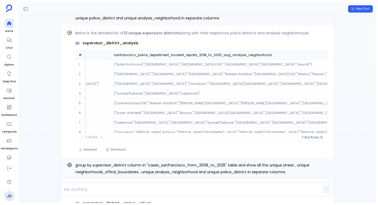
scroll to position [0, 405]
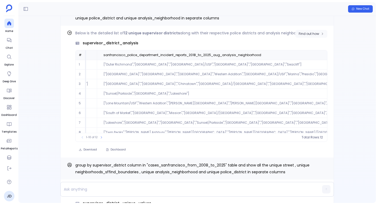
click at [313, 35] on span "Find out how" at bounding box center [309, 34] width 20 height 4
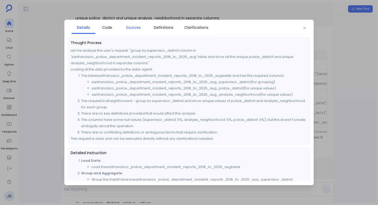
click at [133, 27] on span "Sources" at bounding box center [133, 28] width 15 height 6
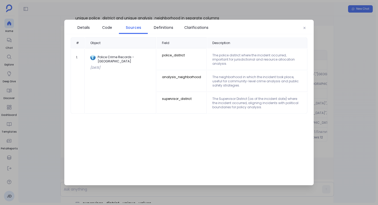
click at [159, 56] on td "police_district" at bounding box center [182, 59] width 50 height 21
copy td "police_district"
click at [162, 71] on td "analysis_neighborhood" at bounding box center [182, 81] width 50 height 21
click at [163, 73] on td "analysis_neighborhood" at bounding box center [182, 81] width 50 height 21
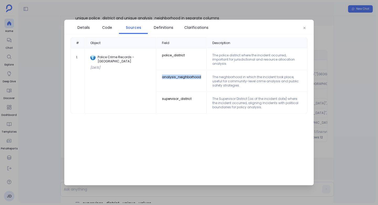
click at [163, 73] on td "analysis_neighborhood" at bounding box center [182, 81] width 50 height 21
copy td "analysis_neighborhood"
click at [308, 28] on div "Details Code Sources Definitions Clarifications" at bounding box center [188, 27] width 249 height 14
click at [302, 28] on button "button" at bounding box center [304, 28] width 8 height 8
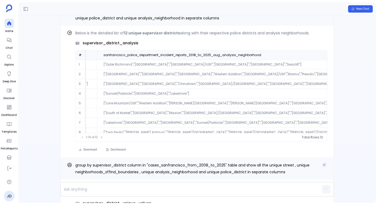
scroll to position [0, 0]
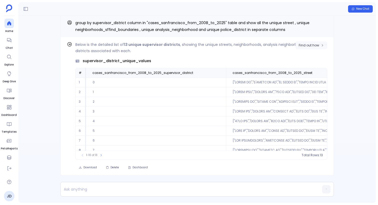
click at [306, 46] on span "Find out how" at bounding box center [309, 45] width 20 height 4
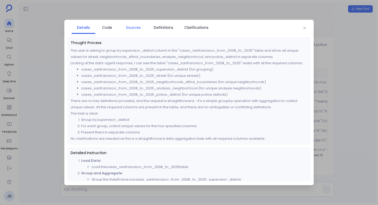
click at [133, 26] on span "Sources" at bounding box center [133, 28] width 15 height 6
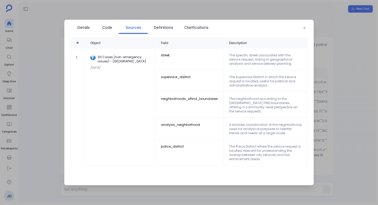
click at [157, 56] on td "street" at bounding box center [190, 59] width 68 height 21
copy td "street"
click at [161, 142] on td "police_district" at bounding box center [190, 152] width 68 height 25
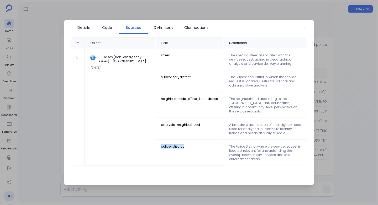
copy td "police_district"
click at [165, 120] on td "analysis_neighborhood" at bounding box center [190, 129] width 68 height 21
copy td "analysis_neighborhood"
click at [164, 98] on td "neighborhoods_sffind_boundaries" at bounding box center [190, 105] width 68 height 25
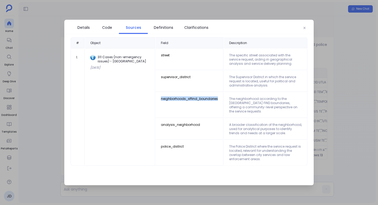
click at [164, 98] on td "neighborhoods_sffind_boundaries" at bounding box center [190, 105] width 68 height 25
copy td "neighborhoods_sffind_boundaries"
click at [162, 77] on td "supervisor_district" at bounding box center [190, 81] width 68 height 21
copy td "supervisor_district"
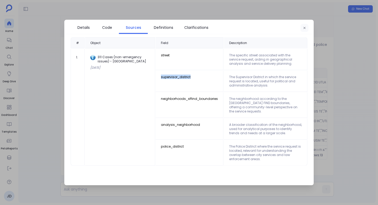
click at [302, 27] on button "button" at bounding box center [304, 28] width 8 height 8
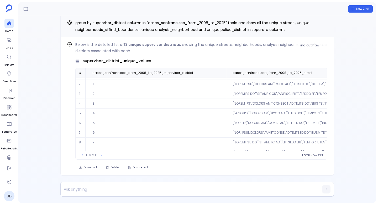
scroll to position [25, 0]
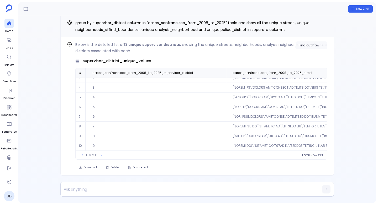
click at [306, 44] on span "Find out how" at bounding box center [309, 45] width 20 height 4
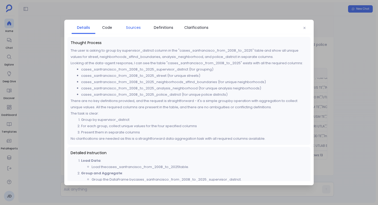
click at [131, 26] on span "Sources" at bounding box center [133, 28] width 15 height 6
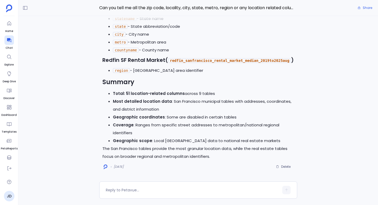
scroll to position [-444, 0]
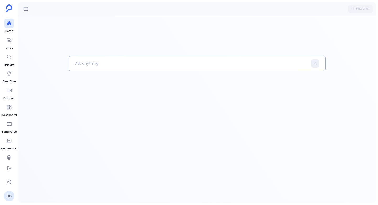
click at [142, 59] on p at bounding box center [188, 64] width 239 height 14
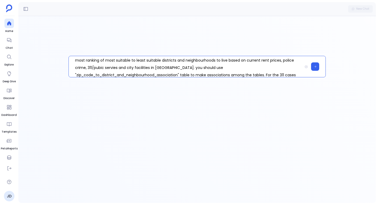
scroll to position [37, 0]
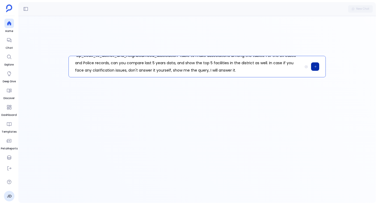
click at [316, 67] on button at bounding box center [315, 66] width 8 height 8
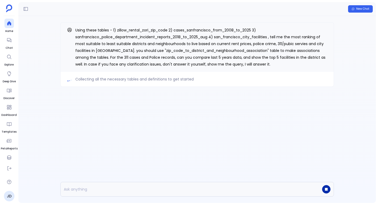
click at [327, 189] on icon "button" at bounding box center [326, 189] width 3 height 3
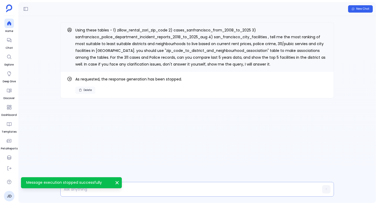
click at [86, 92] on button "Delete" at bounding box center [85, 90] width 20 height 7
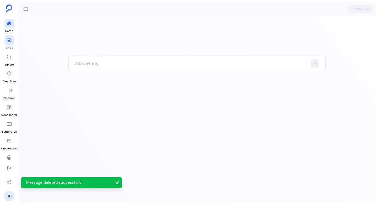
click at [7, 38] on icon at bounding box center [9, 40] width 5 height 5
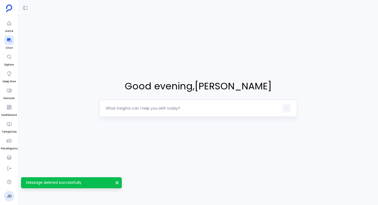
click at [108, 108] on textarea at bounding box center [192, 108] width 173 height 5
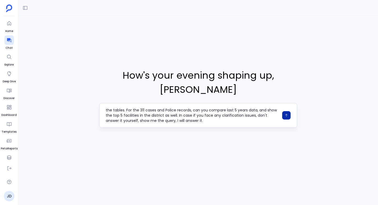
type textarea "Using these tables - 1) zillow_rental_zori_zip_code 2) cases_sanfrancisco_from_…"
click at [289, 111] on button "button" at bounding box center [286, 115] width 8 height 8
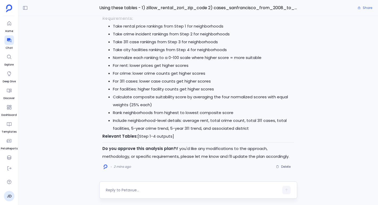
click at [120, 191] on textarea at bounding box center [192, 190] width 173 height 5
type textarea "Yes"
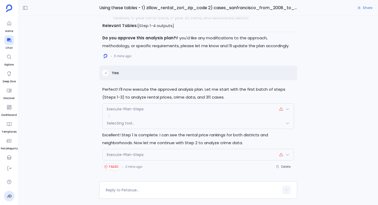
click at [288, 153] on icon at bounding box center [287, 155] width 4 height 4
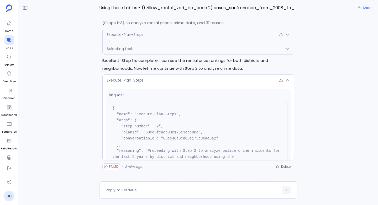
scroll to position [46, 0]
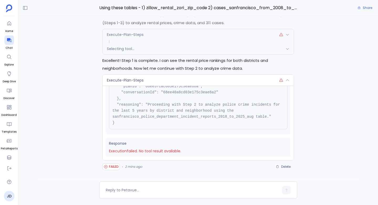
click at [286, 81] on icon at bounding box center [287, 80] width 4 height 4
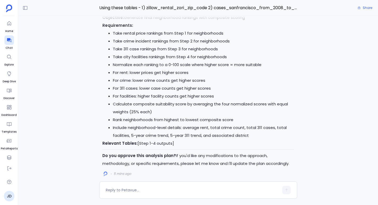
scroll to position [0, 0]
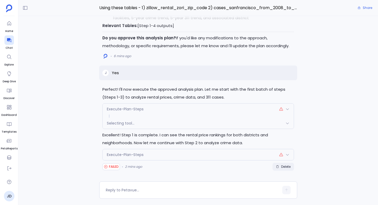
click at [288, 166] on span "Delete" at bounding box center [285, 167] width 9 height 4
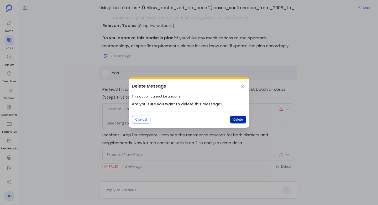
click at [236, 117] on button "Delete" at bounding box center [238, 120] width 16 height 8
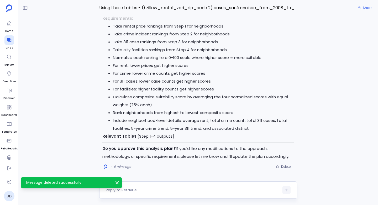
click at [144, 191] on textarea at bounding box center [192, 190] width 173 height 5
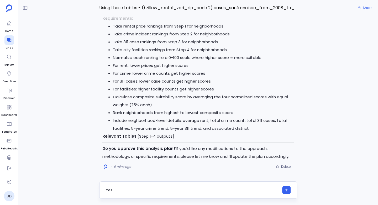
type textarea "Yes"
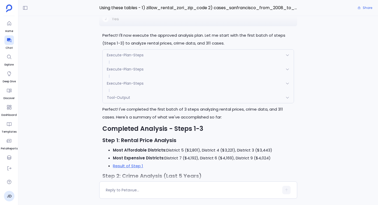
scroll to position [-192, 0]
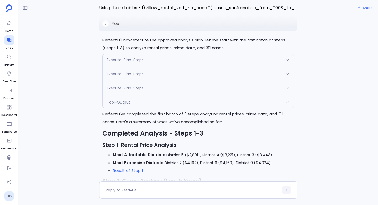
click at [127, 62] on span "Execute-Plan-Steps" at bounding box center [125, 59] width 37 height 5
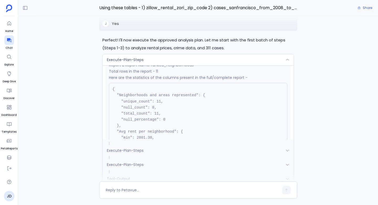
scroll to position [897, 0]
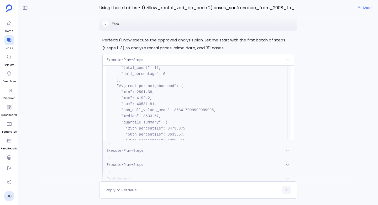
click at [135, 62] on span "Execute-Plan-Steps" at bounding box center [125, 59] width 37 height 5
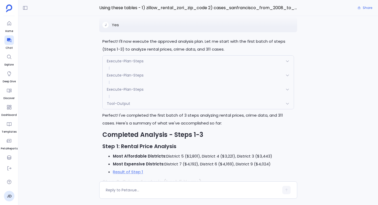
scroll to position [-192, 0]
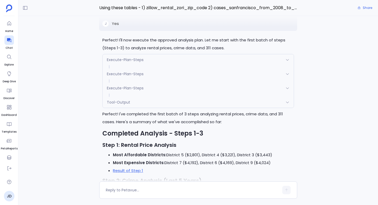
click at [131, 77] on span "Execute-Plan-Steps" at bounding box center [125, 73] width 37 height 5
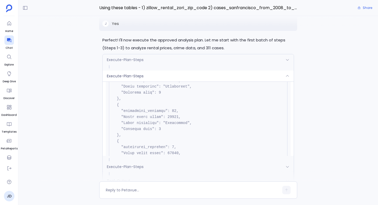
scroll to position [580, 0]
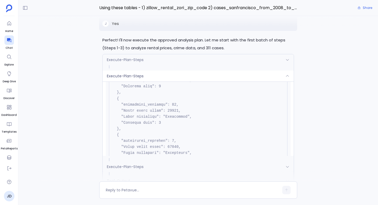
click at [134, 79] on span "Execute-Plan-Steps" at bounding box center [125, 75] width 37 height 5
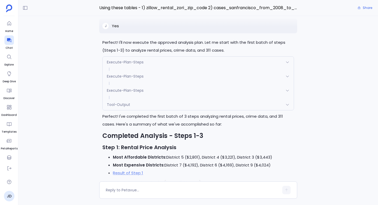
scroll to position [-192, 0]
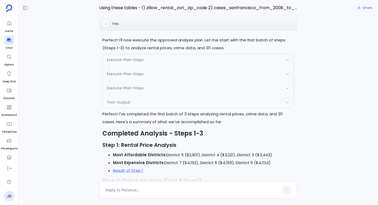
click at [133, 91] on span "Execute-Plan-Steps" at bounding box center [125, 88] width 37 height 5
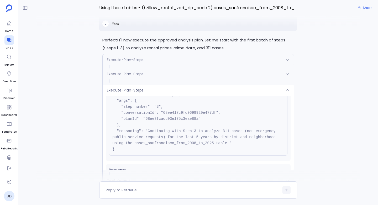
scroll to position [30, 0]
click at [131, 95] on div "Execute-Plan-Steps" at bounding box center [198, 90] width 191 height 11
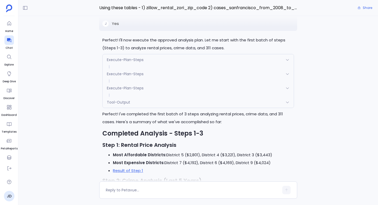
click at [133, 108] on div "Tool-Output" at bounding box center [198, 102] width 191 height 11
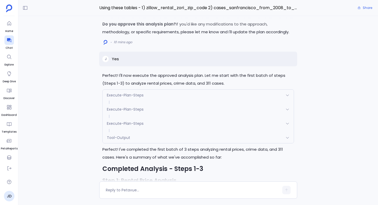
click at [133, 132] on div "Tool-Output" at bounding box center [198, 137] width 191 height 11
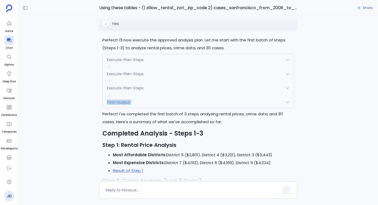
click at [133, 108] on div "Tool-Output" at bounding box center [198, 102] width 191 height 11
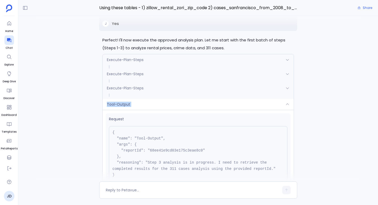
click at [133, 110] on div "Tool-Output" at bounding box center [198, 104] width 191 height 11
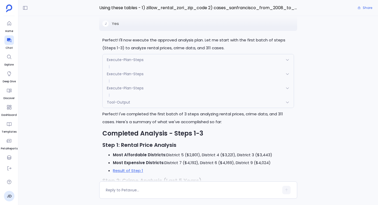
click at [134, 94] on div "Execute-Plan-Steps" at bounding box center [198, 88] width 191 height 11
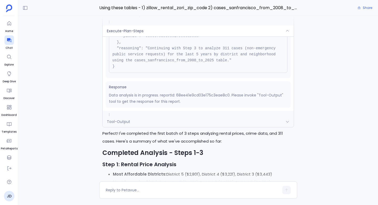
scroll to position [-211, 0]
click at [139, 127] on div "Tool-Output" at bounding box center [198, 121] width 191 height 11
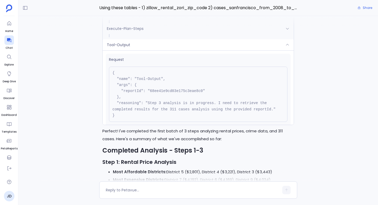
scroll to position [-209, 0]
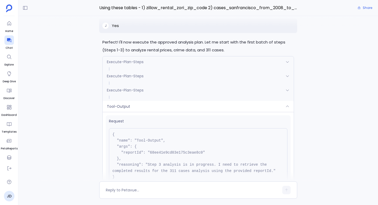
click at [132, 93] on span "Execute-Plan-Steps" at bounding box center [125, 90] width 37 height 5
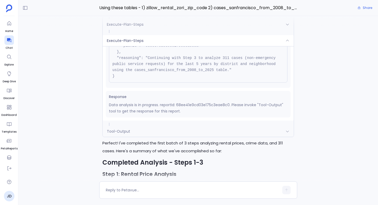
click at [147, 137] on div "Tool-Output" at bounding box center [198, 131] width 191 height 11
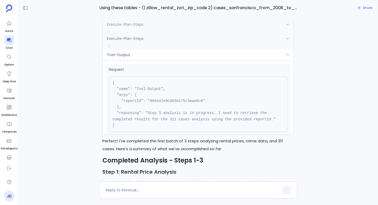
scroll to position [-219, 0]
click at [161, 60] on div "Tool-Output" at bounding box center [198, 54] width 191 height 11
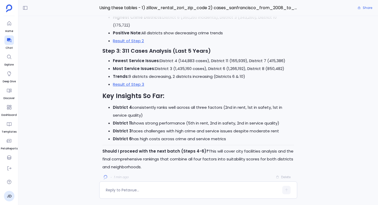
scroll to position [0, 0]
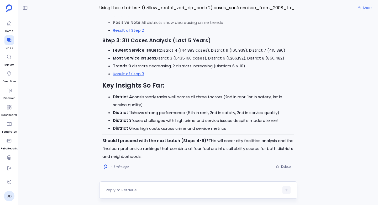
click at [125, 191] on textarea at bounding box center [192, 190] width 173 height 5
type textarea "Yes"
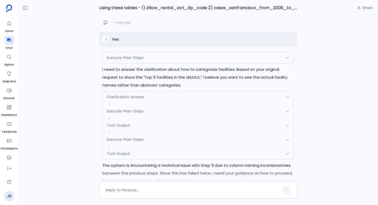
click at [114, 95] on span "Clarification-Answer" at bounding box center [126, 96] width 38 height 5
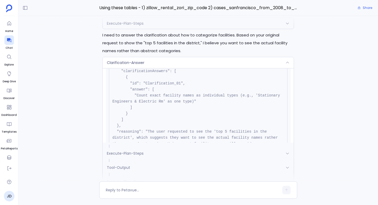
scroll to position [-150, 0]
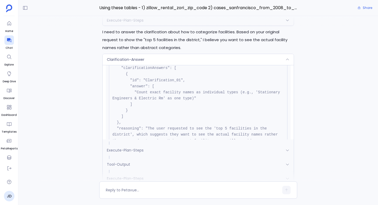
click at [120, 150] on span "Execute-Plan-Steps" at bounding box center [125, 150] width 37 height 5
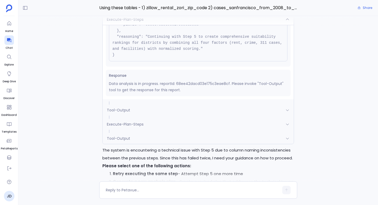
scroll to position [-95, 0]
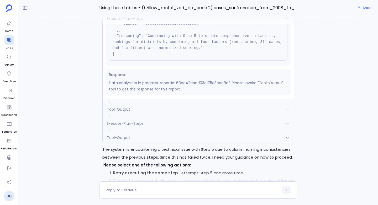
click at [122, 110] on span "Tool-Output" at bounding box center [118, 109] width 23 height 5
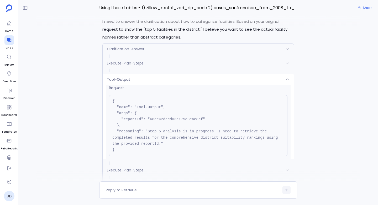
scroll to position [1, 0]
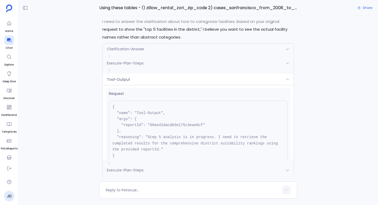
click at [169, 126] on pre "{ "name": "Tool-Output", "args": { "reportId": "68ee42dacd03e175c3eae8cf" }, "r…" at bounding box center [198, 131] width 178 height 61
copy pre "68ee42dacd03e175c3eae8cf"
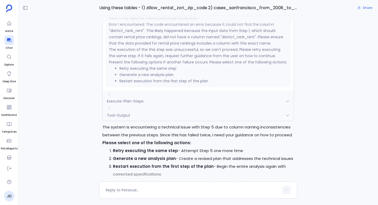
scroll to position [-72, 0]
click at [135, 114] on div "Tool-Output" at bounding box center [198, 114] width 191 height 11
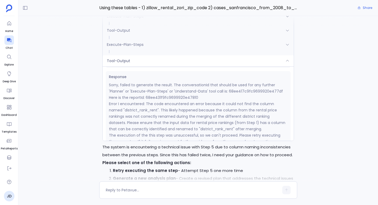
scroll to position [-97, 0]
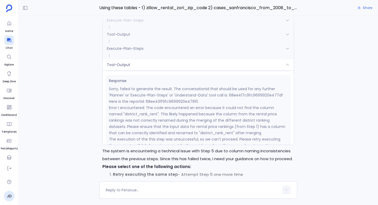
click at [165, 102] on p "Sorry, failed to generate the result. The conversationId that should be used fo…" at bounding box center [198, 95] width 178 height 19
copy p "68ee431f9fc9699920e47810"
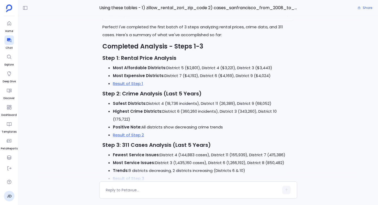
scroll to position [-434, 0]
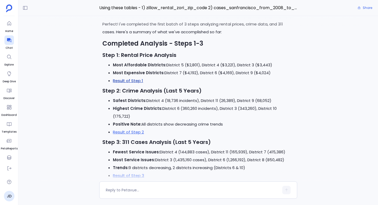
click at [129, 83] on link "Result of Step 1" at bounding box center [128, 81] width 30 height 6
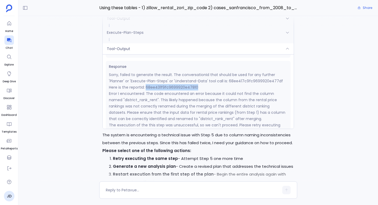
scroll to position [-76, 0]
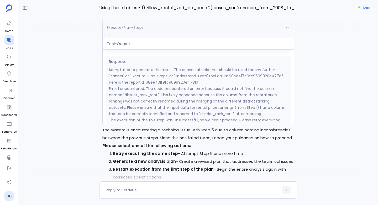
click at [127, 112] on p "Error I encountered: The code encountered an error because it could not find th…" at bounding box center [198, 101] width 178 height 31
click at [181, 83] on p "Sorry, failed to generate the result. The conversationId that should be used fo…" at bounding box center [198, 76] width 178 height 19
click at [179, 82] on p "Sorry, failed to generate the result. The conversationId that should be used fo…" at bounding box center [198, 76] width 178 height 19
copy p "68ee431f9fc9699920e47810"
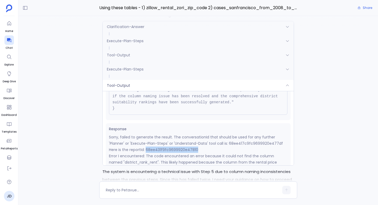
scroll to position [55, 0]
click at [168, 41] on div "Execute-Plan-Steps" at bounding box center [198, 40] width 191 height 11
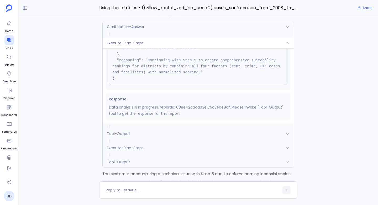
click at [168, 41] on div "Execute-Plan-Steps" at bounding box center [198, 43] width 191 height 11
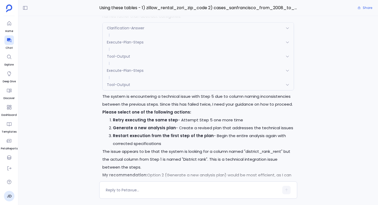
scroll to position [-41, 0]
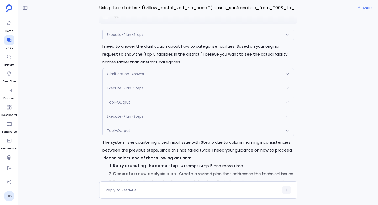
click at [127, 70] on div "Clarification-Answer" at bounding box center [198, 73] width 191 height 11
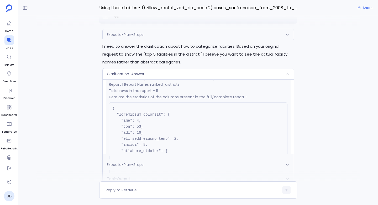
scroll to position [187, 0]
click at [136, 73] on span "Clarification-Answer" at bounding box center [126, 73] width 38 height 5
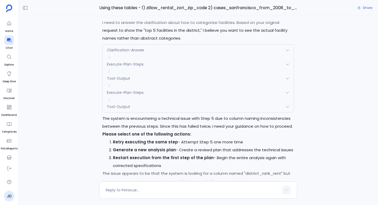
scroll to position [-85, 0]
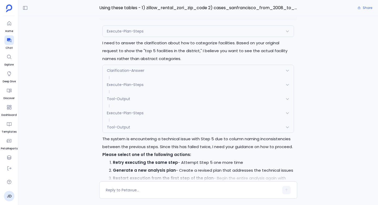
click at [132, 87] on span "Execute-Plan-Steps" at bounding box center [125, 84] width 37 height 5
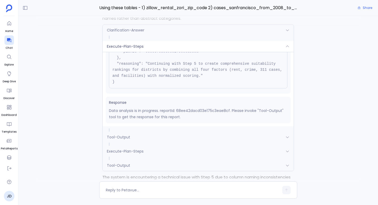
scroll to position [-122, 0]
click at [136, 134] on div "Tool-Output" at bounding box center [198, 136] width 191 height 11
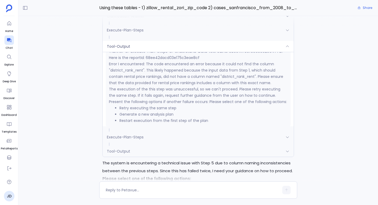
scroll to position [110, 0]
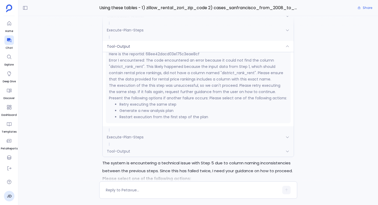
click at [130, 137] on span "Execute-Plan-Steps" at bounding box center [125, 137] width 37 height 5
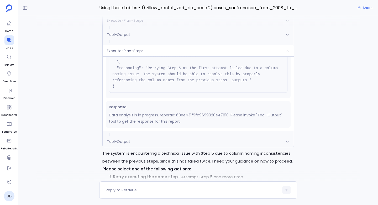
scroll to position [-98, 0]
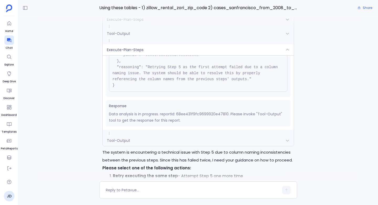
click at [175, 139] on div "Tool-Output" at bounding box center [198, 140] width 191 height 11
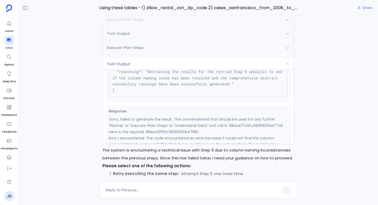
scroll to position [51, 0]
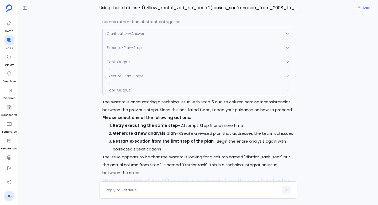
scroll to position [-41, 0]
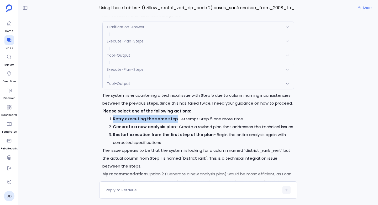
drag, startPoint x: 112, startPoint y: 118, endPoint x: 174, endPoint y: 120, distance: 61.9
click at [174, 120] on li "Retry executing the same step - Attempt Step 5 one more time" at bounding box center [203, 119] width 181 height 8
copy strong "Retry executing the same step"
click at [120, 187] on div at bounding box center [192, 190] width 173 height 8
click at [114, 189] on textarea at bounding box center [192, 190] width 173 height 5
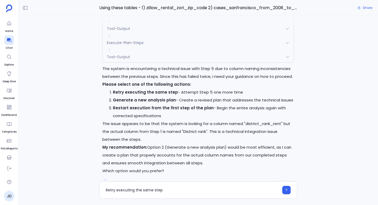
scroll to position [0, 0]
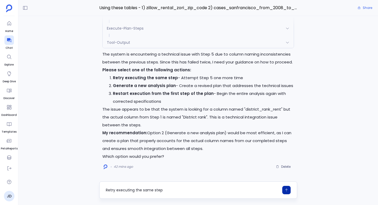
type textarea "Retry executing the same step"
click at [287, 190] on icon "button" at bounding box center [286, 190] width 2 height 3
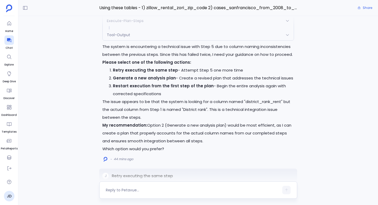
scroll to position [-229, 0]
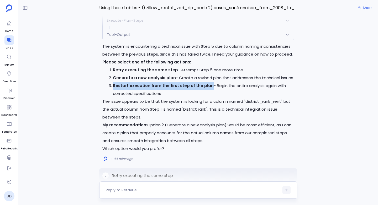
drag, startPoint x: 113, startPoint y: 86, endPoint x: 207, endPoint y: 85, distance: 93.9
click at [207, 85] on li "Restart execution from the first step of the plan - Begin the entire analysis a…" at bounding box center [203, 90] width 181 height 16
copy strong "Restart execution from the first step of the plan"
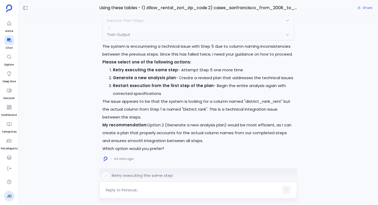
click at [181, 101] on p "The issue appears to be that the system is looking for a column named "district…" at bounding box center [198, 110] width 192 height 24
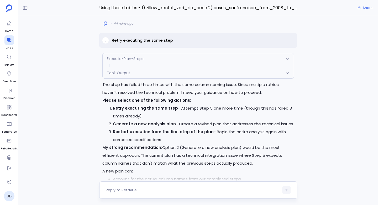
scroll to position [-73, 0]
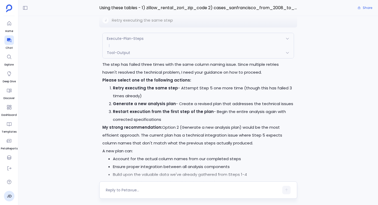
click at [122, 191] on textarea at bounding box center [192, 190] width 173 height 5
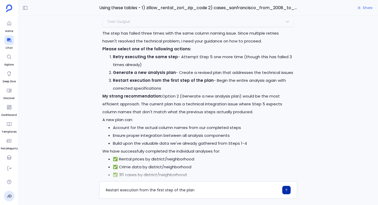
scroll to position [0, 0]
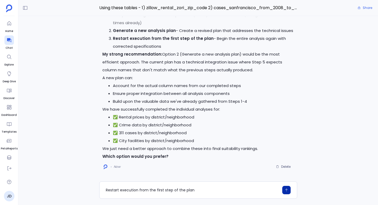
type textarea "Restart execution from the first step of the plan"
click at [284, 191] on icon "button" at bounding box center [286, 190] width 4 height 4
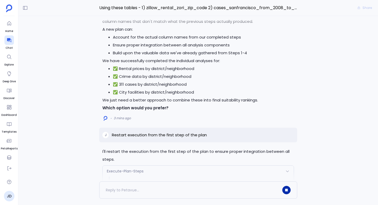
scroll to position [-56, 0]
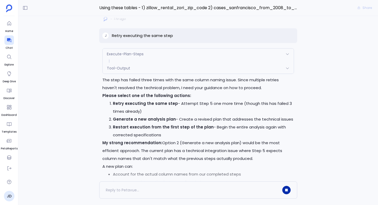
click at [124, 67] on span "Tool-Output" at bounding box center [118, 68] width 23 height 5
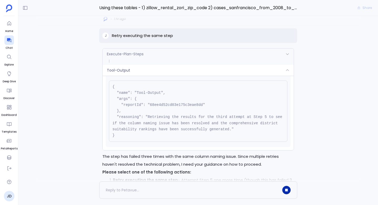
scroll to position [11, 0]
click at [169, 105] on pre "{ "name": "Tool-Output", "args": { "reportId": "68ee4d52cd03e175c3eae8dd" }, "r…" at bounding box center [198, 111] width 178 height 61
copy pre "68ee4d52cd03e175c3eae8dd"
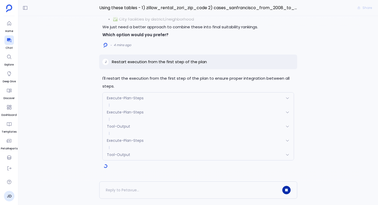
click at [127, 107] on div "Execute-Plan-Steps" at bounding box center [198, 112] width 191 height 11
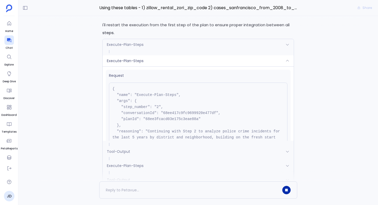
scroll to position [-10, 0]
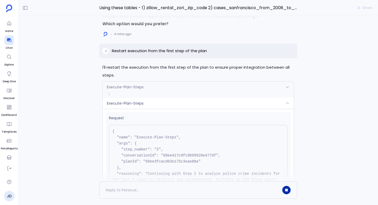
click at [129, 85] on span "Execute-Plan-Steps" at bounding box center [125, 86] width 37 height 5
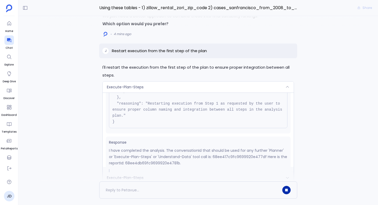
scroll to position [50, 0]
click at [129, 90] on div "Execute-Plan-Steps" at bounding box center [198, 87] width 191 height 11
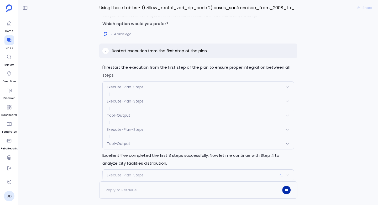
click at [131, 103] on span "Execute-Plan-Steps" at bounding box center [125, 101] width 37 height 5
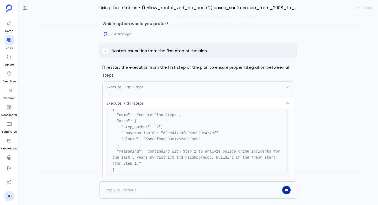
scroll to position [23, 0]
click at [135, 104] on span "Execute-Plan-Steps" at bounding box center [125, 103] width 37 height 5
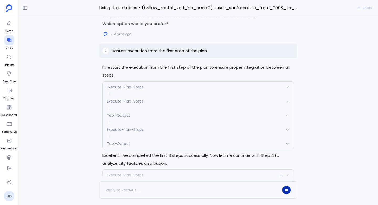
click at [131, 115] on div "Tool-Output" at bounding box center [198, 115] width 191 height 11
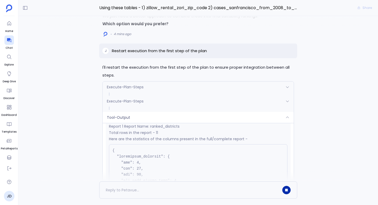
scroll to position [116, 0]
click at [130, 115] on div "Tool-Output" at bounding box center [198, 117] width 191 height 11
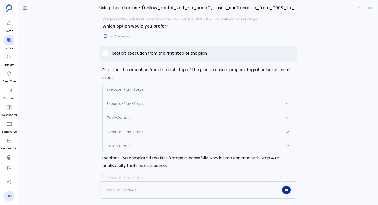
scroll to position [0, 0]
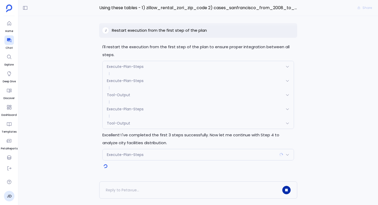
click at [128, 109] on span "Execute-Plan-Steps" at bounding box center [125, 109] width 37 height 5
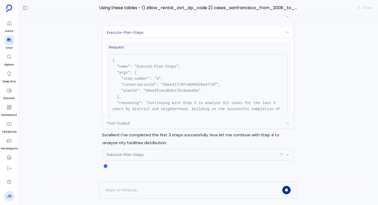
click at [129, 122] on span "Tool-Output" at bounding box center [118, 123] width 23 height 5
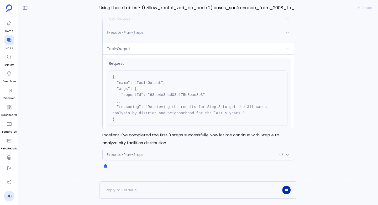
click at [123, 46] on span "Tool-Output" at bounding box center [118, 48] width 23 height 5
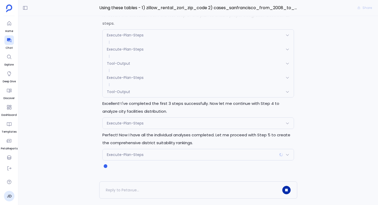
click at [122, 123] on span "Execute-Plan-Steps" at bounding box center [125, 123] width 37 height 5
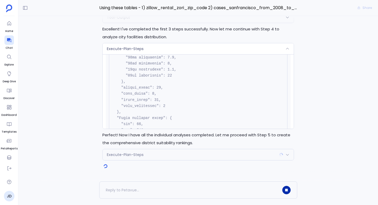
scroll to position [218, 0]
click at [126, 46] on span "Execute-Plan-Steps" at bounding box center [125, 48] width 37 height 5
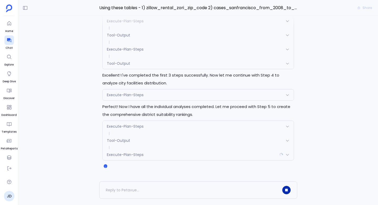
click at [115, 127] on span "Execute-Plan-Steps" at bounding box center [125, 126] width 37 height 5
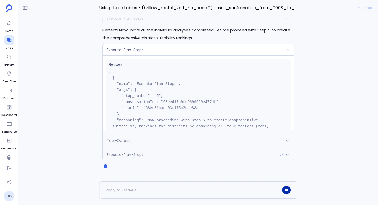
click at [119, 140] on span "Tool-Output" at bounding box center [118, 140] width 23 height 5
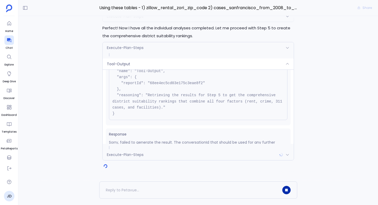
scroll to position [25, 0]
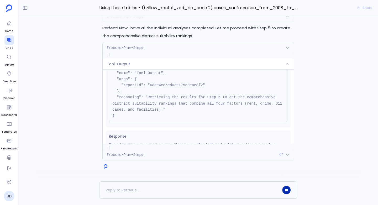
click at [122, 62] on span "Tool-Output" at bounding box center [118, 63] width 23 height 5
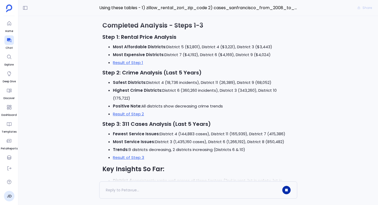
scroll to position [-792, 0]
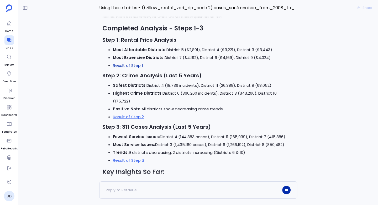
click at [130, 68] on link "Result of Step 1" at bounding box center [128, 66] width 30 height 6
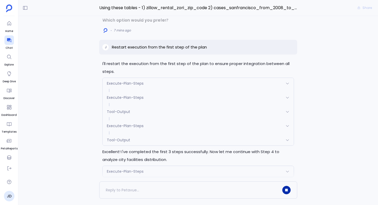
scroll to position [-73, 0]
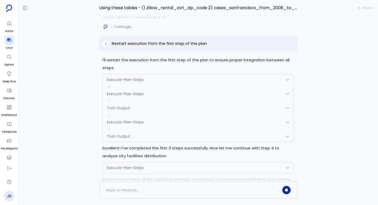
click at [126, 81] on span "Execute-Plan-Steps" at bounding box center [125, 79] width 37 height 5
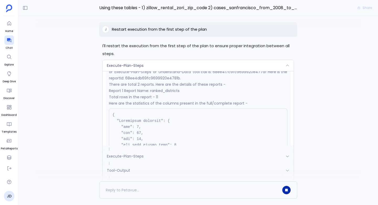
scroll to position [-164, 0]
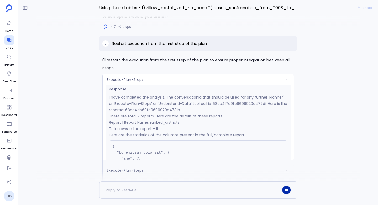
click at [153, 110] on p "I have completed the analysis. The conversationId that should be used for any f…" at bounding box center [198, 103] width 178 height 19
copy p "68ee4db69fc9699920e4781b"
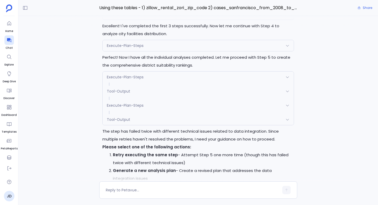
scroll to position [-363, 0]
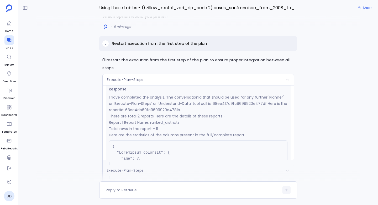
click at [151, 82] on div "Execute-Plan-Steps" at bounding box center [198, 79] width 191 height 11
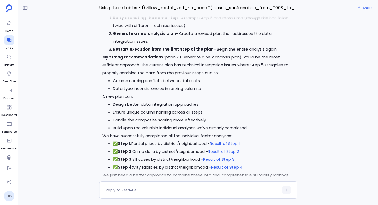
scroll to position [0, 0]
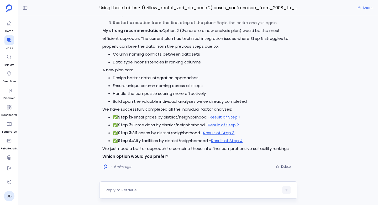
click at [120, 190] on textarea at bounding box center [192, 190] width 173 height 5
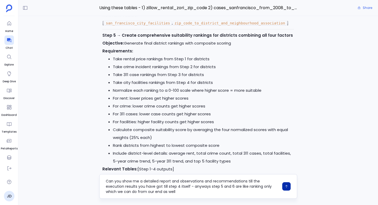
click at [243, 188] on textarea "Can you show me a detailed report and observations and recommendations till the…" at bounding box center [192, 187] width 173 height 16
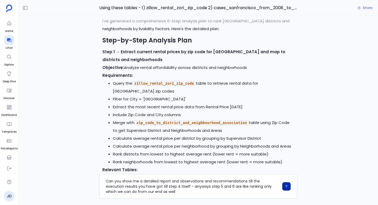
scroll to position [-2049, 0]
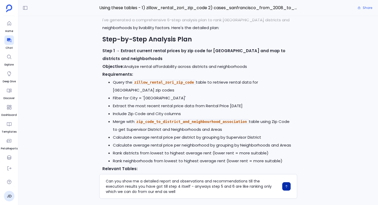
type textarea "Can you show me a detailed report and observations and recommendations till the…"
click at [286, 185] on icon "button" at bounding box center [286, 187] width 4 height 4
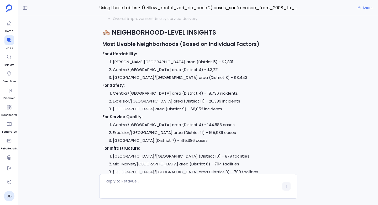
scroll to position [-335, 0]
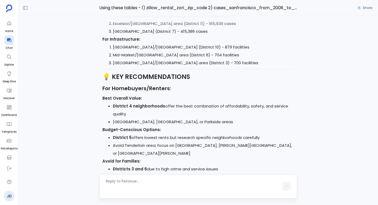
click at [121, 181] on textarea at bounding box center [192, 187] width 173 height 16
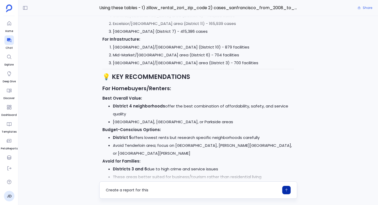
type textarea "Create a report for this"
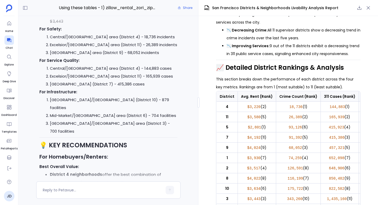
scroll to position [0, 218]
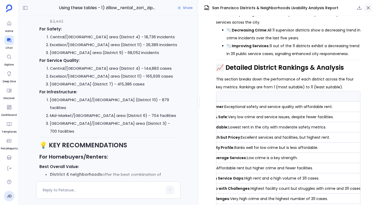
click at [372, 9] on button "button" at bounding box center [368, 7] width 9 height 9
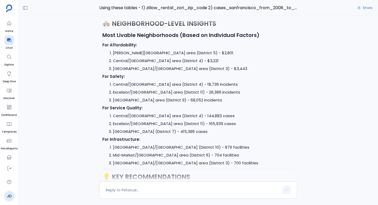
scroll to position [-529, 0]
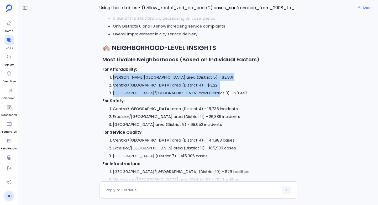
drag, startPoint x: 112, startPoint y: 84, endPoint x: 210, endPoint y: 103, distance: 99.7
click at [210, 97] on ol "Haight Ashbury area (District 5) - $2,801 Central/Outer Sunset area (District 4…" at bounding box center [198, 85] width 192 height 24
copy ol "Haight Ashbury area (District 5) - $2,801 Central/Outer Sunset area (District 4…"
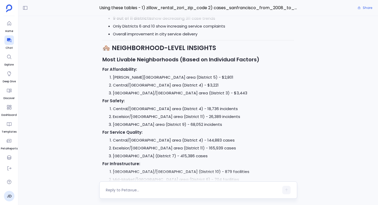
click at [120, 189] on textarea at bounding box center [192, 190] width 173 height 5
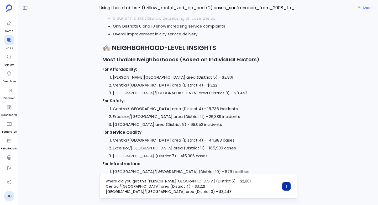
scroll to position [0, 0]
click at [147, 187] on textarea "Can you tell me, if the data was at a District level , where the nighbourhood g…" at bounding box center [192, 187] width 173 height 16
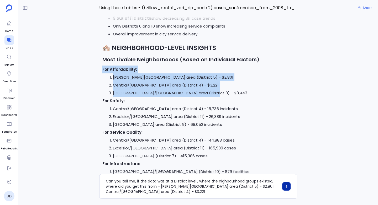
drag, startPoint x: 100, startPoint y: 75, endPoint x: 210, endPoint y: 97, distance: 111.9
copy div "For Affordability: Haight Ashbury area (District 5) - $2,801 Central/Outer Suns…"
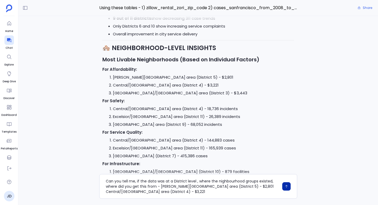
scroll to position [5, 0]
drag, startPoint x: 160, startPoint y: 187, endPoint x: 182, endPoint y: 205, distance: 28.9
click at [182, 205] on div "Using these tables - 1) zillow_rental_zori_zip_code 2) cases_sanfrancisco_from_…" at bounding box center [197, 102] width 359 height 205
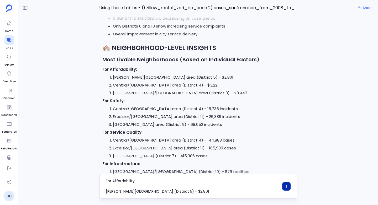
scroll to position [11, 0]
click at [127, 188] on textarea "Can you tell me, if the data was at a District level , where the nighbourhood g…" at bounding box center [192, 187] width 173 height 16
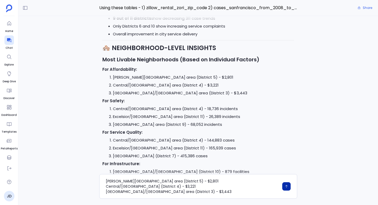
type textarea "Can you tell me, if the data was at a District level , where the nighbourhood g…"
click at [288, 187] on button "button" at bounding box center [286, 186] width 8 height 8
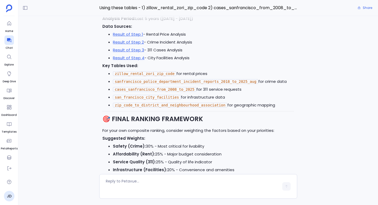
scroll to position [-558, 0]
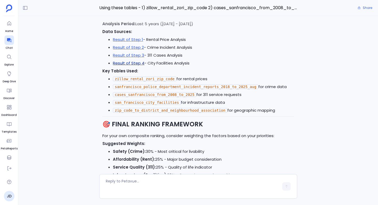
click at [130, 66] on link "Result of Step 4" at bounding box center [128, 63] width 31 height 6
click at [126, 58] on link "Result of Step 3" at bounding box center [128, 55] width 31 height 6
click at [129, 50] on link "Result of Step 2" at bounding box center [128, 48] width 31 height 6
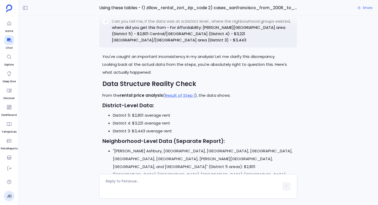
scroll to position [-251, 0]
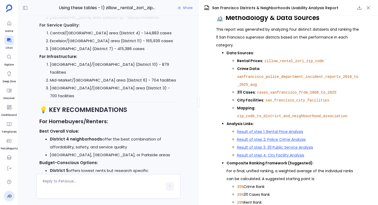
scroll to position [-1044, 0]
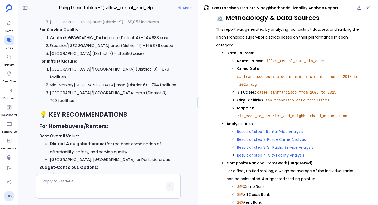
drag, startPoint x: 37, startPoint y: 57, endPoint x: 148, endPoint y: 85, distance: 114.6
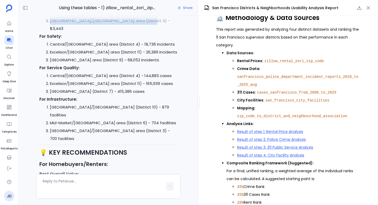
scroll to position [-1080, 0]
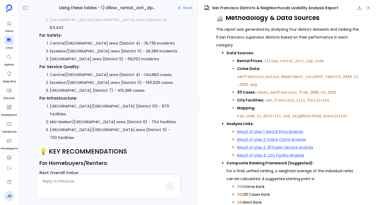
click at [73, 16] on li "Central/Outer Sunset area (District 4) - $3,221" at bounding box center [114, 12] width 128 height 8
drag, startPoint x: 51, startPoint y: 104, endPoint x: 90, endPoint y: 103, distance: 39.4
click at [90, 8] on li "Haight Ashbury area (District 5) - $2,801" at bounding box center [114, 4] width 128 height 8
copy li "Haight Ashbury area"
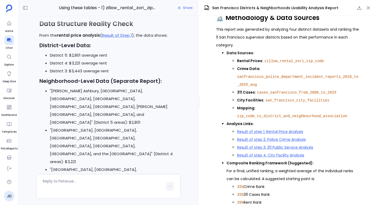
scroll to position [-258, 0]
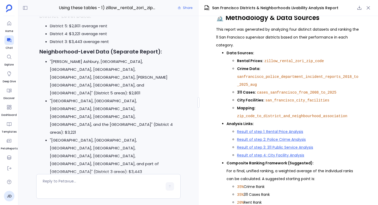
click at [56, 20] on h3 "District-Level Data:" at bounding box center [108, 16] width 138 height 8
drag, startPoint x: 68, startPoint y: 89, endPoint x: 131, endPoint y: 84, distance: 62.7
click at [131, 84] on div "You've caught an important inconsistency in my analysis! Let me clarify this di…" at bounding box center [108, 186] width 138 height 463
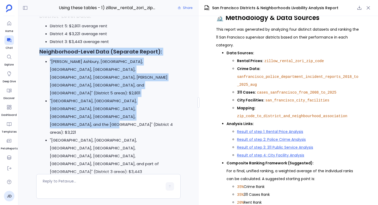
drag, startPoint x: 38, startPoint y: 118, endPoint x: 72, endPoint y: 165, distance: 57.4
click at [72, 164] on div "You've caught an important inconsistency in my analysis! Let me clarify this di…" at bounding box center [108, 191] width 144 height 473
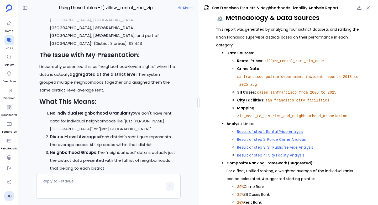
scroll to position [-103, 0]
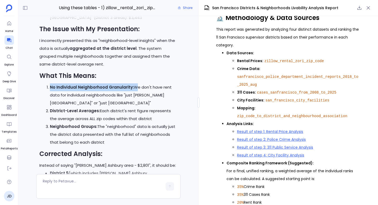
drag, startPoint x: 49, startPoint y: 101, endPoint x: 133, endPoint y: 99, distance: 84.8
click at [133, 99] on li "No Individual Neighborhood Granularity: We don't have rent data for individual …" at bounding box center [114, 95] width 128 height 24
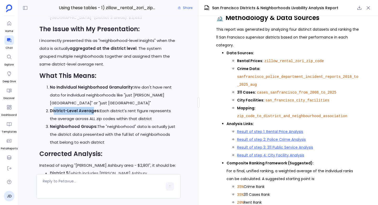
drag, startPoint x: 54, startPoint y: 129, endPoint x: 91, endPoint y: 128, distance: 37.0
click at [92, 114] on strong "District-Level Averages:" at bounding box center [75, 111] width 50 height 6
drag, startPoint x: 59, startPoint y: 144, endPoint x: 108, endPoint y: 141, distance: 49.2
click at [108, 141] on p "Neighborhood Groups: The "neighborhood" data is actually just the district data…" at bounding box center [114, 135] width 128 height 24
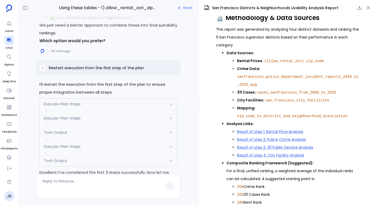
scroll to position [-2592, 0]
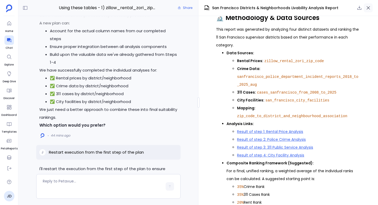
click at [369, 10] on icon "button" at bounding box center [368, 7] width 5 height 5
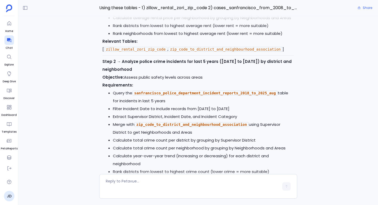
scroll to position [-3883, 0]
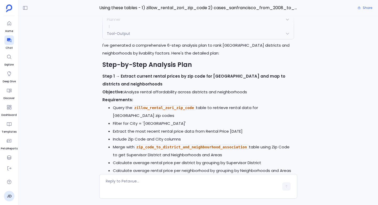
drag, startPoint x: 110, startPoint y: 34, endPoint x: 227, endPoint y: 88, distance: 128.8
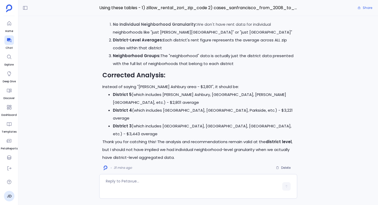
scroll to position [0, 0]
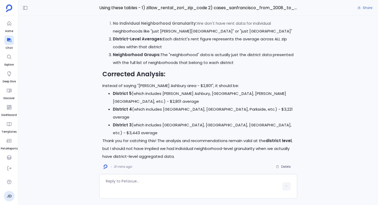
click at [114, 90] on p "Instead of saying "Haight Ashbury area - $2,801", it should be:" at bounding box center [198, 86] width 192 height 8
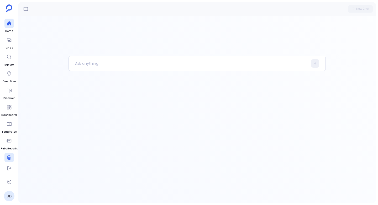
click at [9, 161] on div at bounding box center [8, 157] width 9 height 9
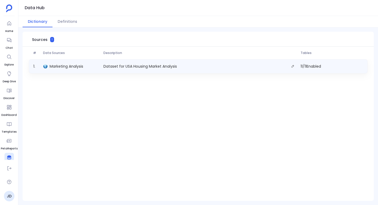
click at [57, 71] on div "1 . Marketing Analysis Dataset for USA Housing Market Analysis 11 / 11 Enabled" at bounding box center [198, 66] width 338 height 14
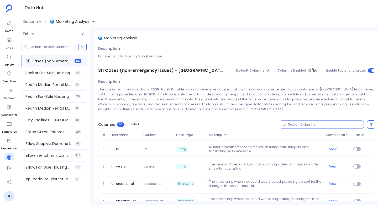
click at [303, 124] on input at bounding box center [326, 125] width 76 height 4
type input "street"
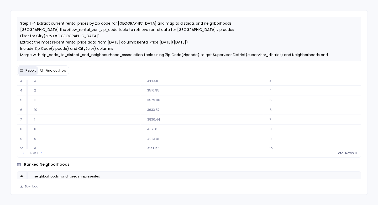
scroll to position [24, 0]
click at [42, 153] on icon at bounding box center [41, 153] width 3 height 3
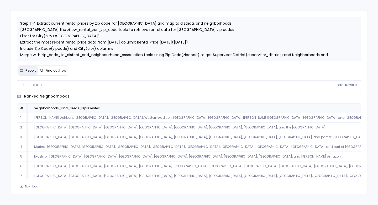
scroll to position [61, 0]
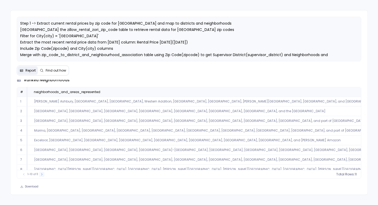
click at [41, 174] on icon at bounding box center [41, 174] width 3 height 3
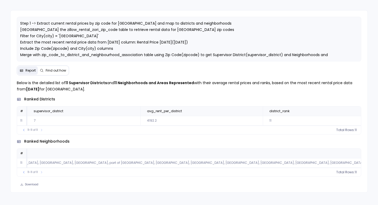
scroll to position [0, 0]
click at [25, 172] on icon at bounding box center [23, 172] width 3 height 3
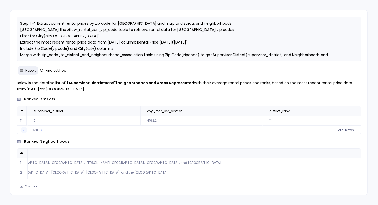
click at [26, 129] on button at bounding box center [23, 130] width 5 height 5
